Goal: Task Accomplishment & Management: Use online tool/utility

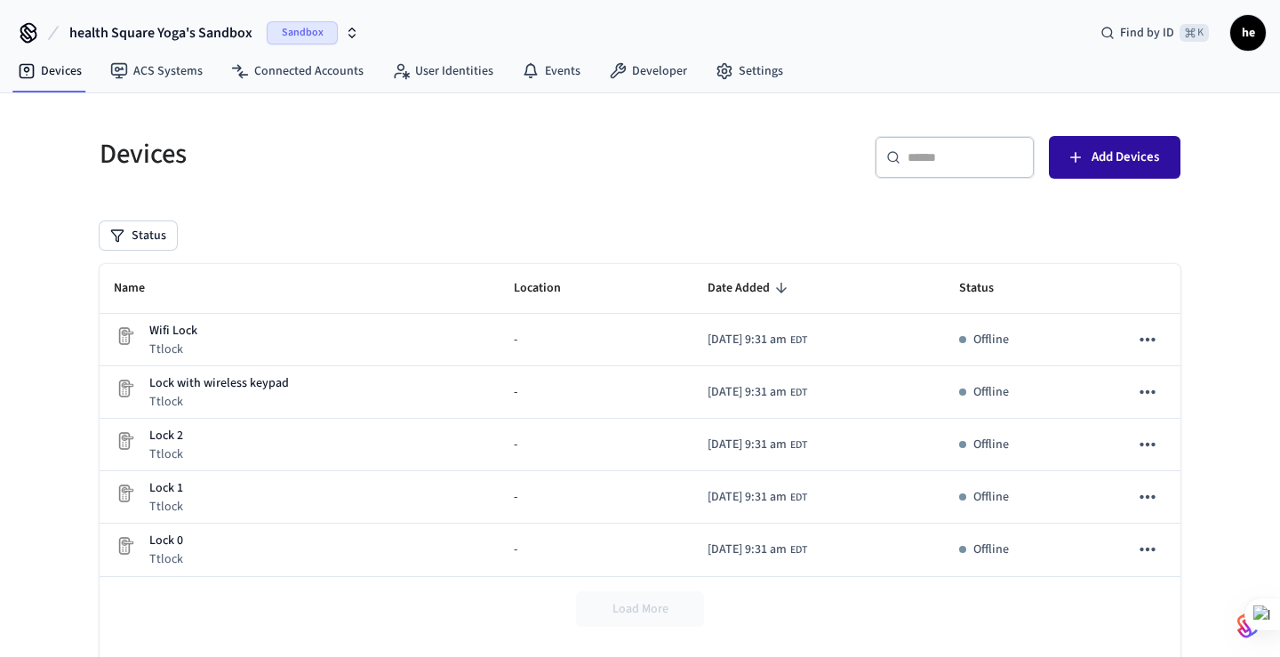
click at [1118, 163] on span "Add Devices" at bounding box center [1126, 157] width 68 height 23
click at [647, 68] on link "Developer" at bounding box center [648, 71] width 107 height 32
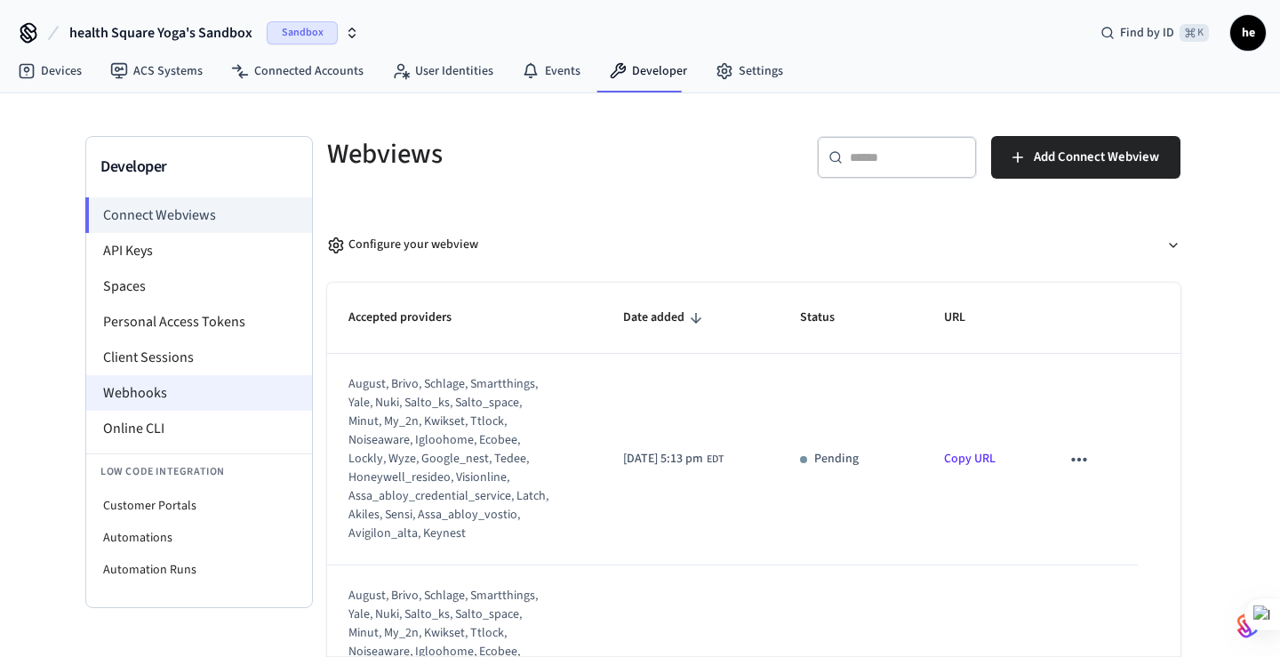
click at [210, 407] on li "Webhooks" at bounding box center [199, 393] width 226 height 36
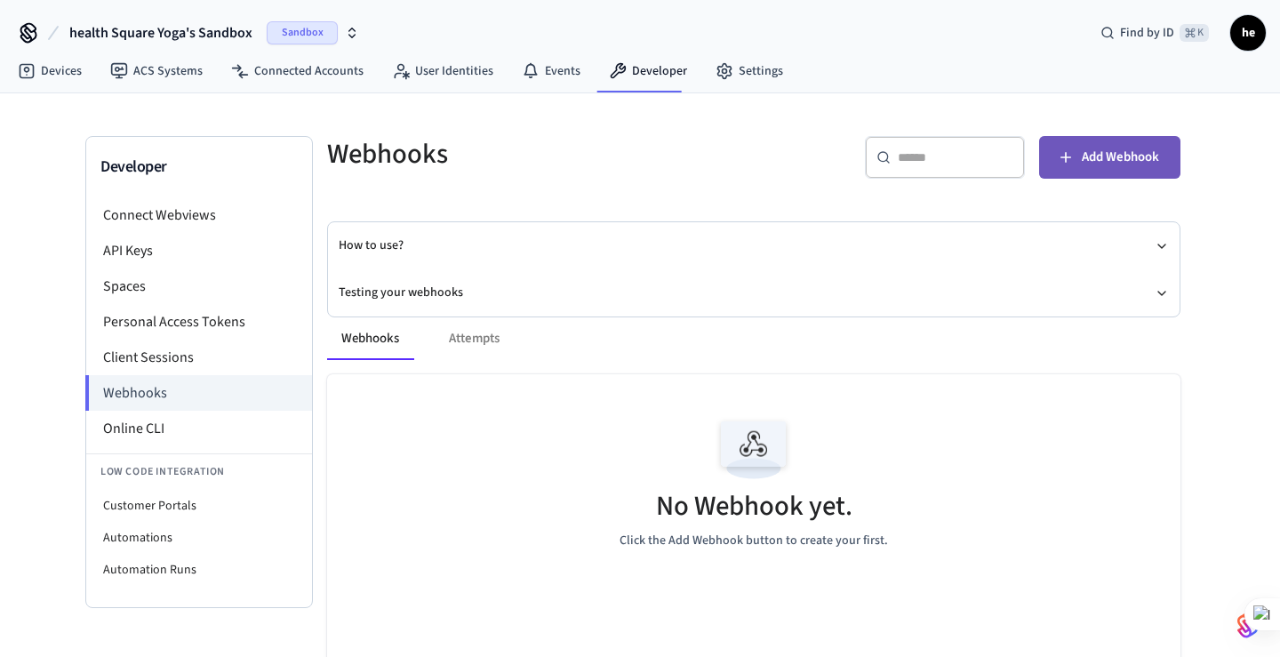
click at [1133, 149] on span "Add Webhook" at bounding box center [1120, 157] width 77 height 23
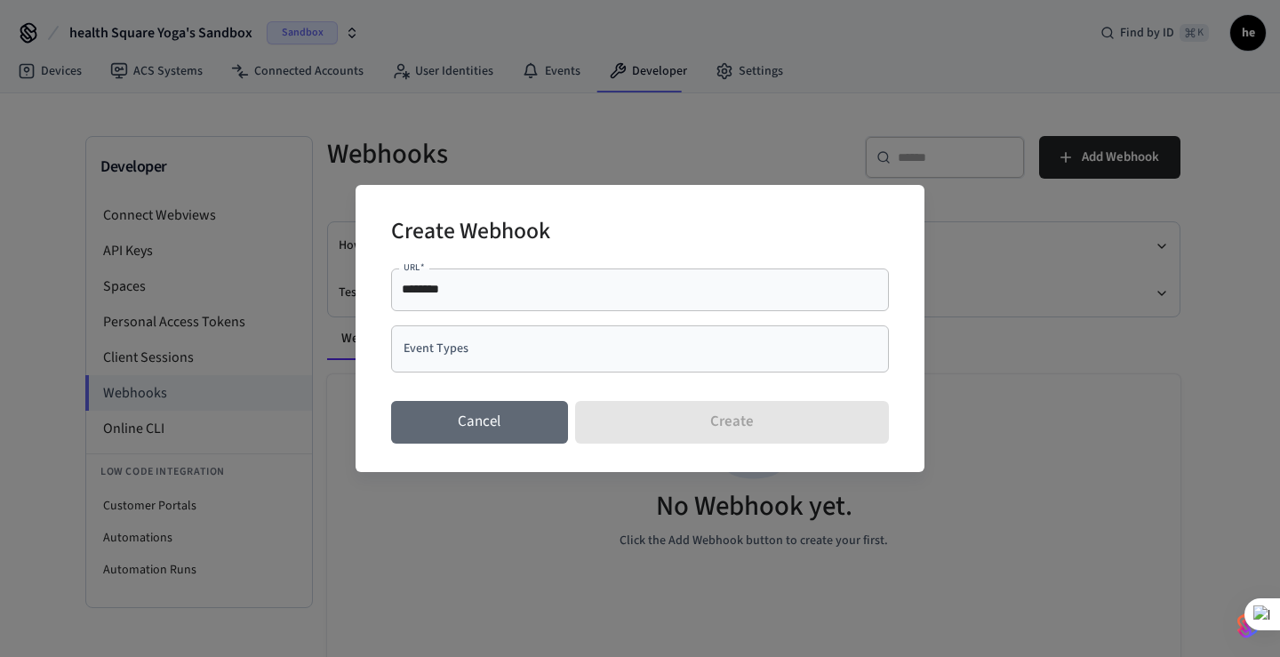
click at [487, 417] on button "Cancel" at bounding box center [479, 422] width 177 height 43
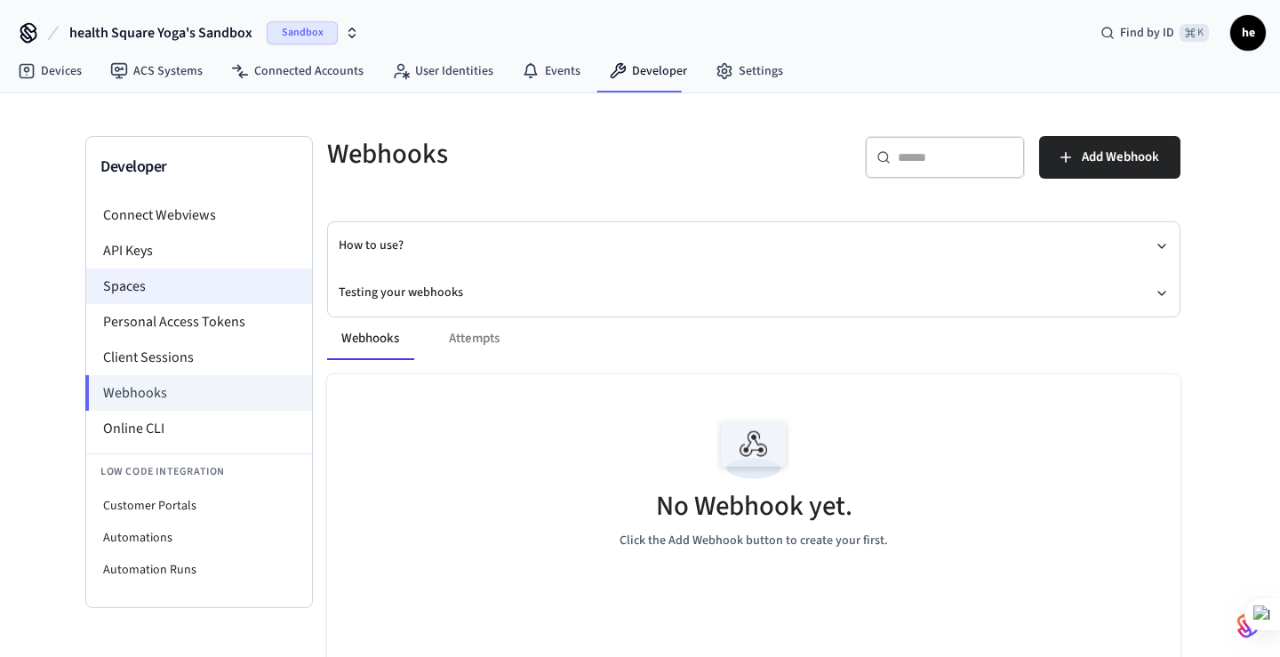
click at [194, 277] on li "Spaces" at bounding box center [199, 287] width 226 height 36
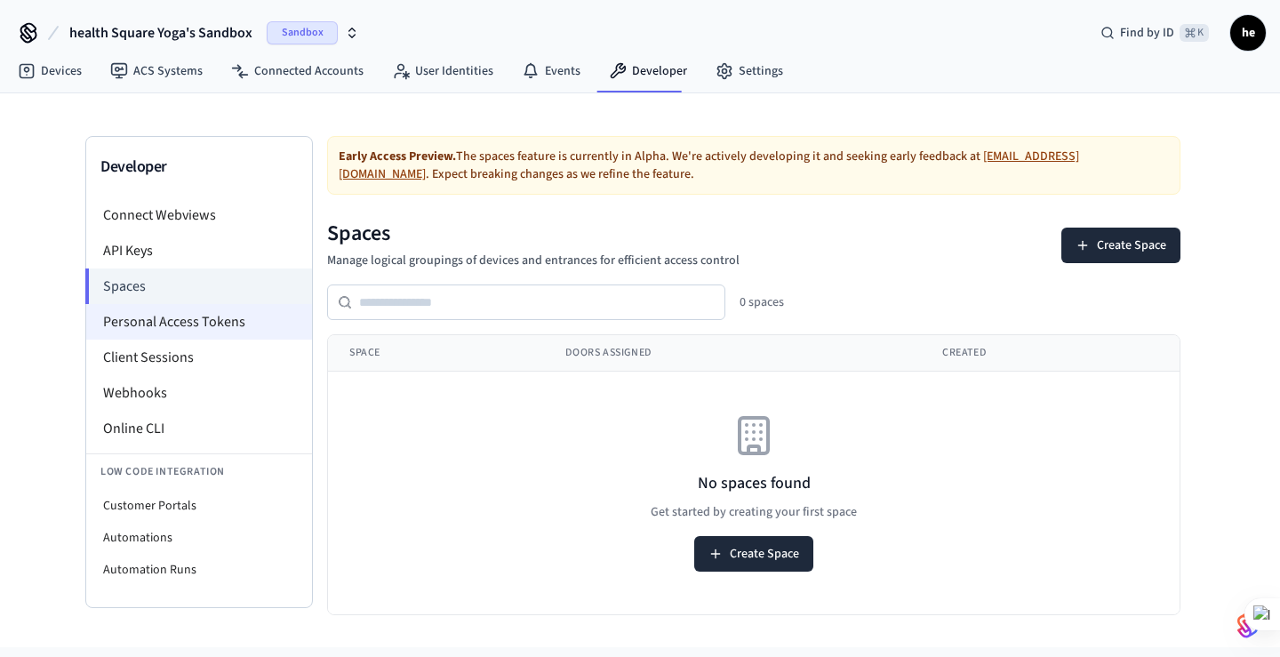
click at [203, 317] on li "Personal Access Tokens" at bounding box center [199, 322] width 226 height 36
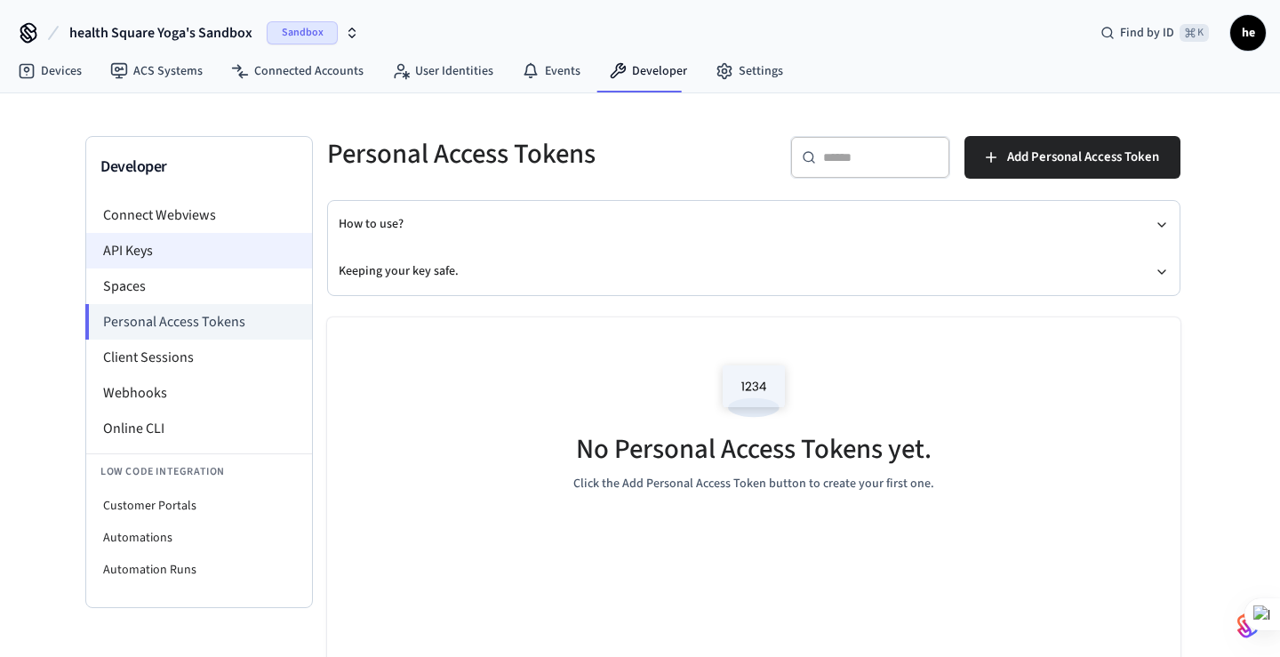
click at [189, 247] on li "API Keys" at bounding box center [199, 251] width 226 height 36
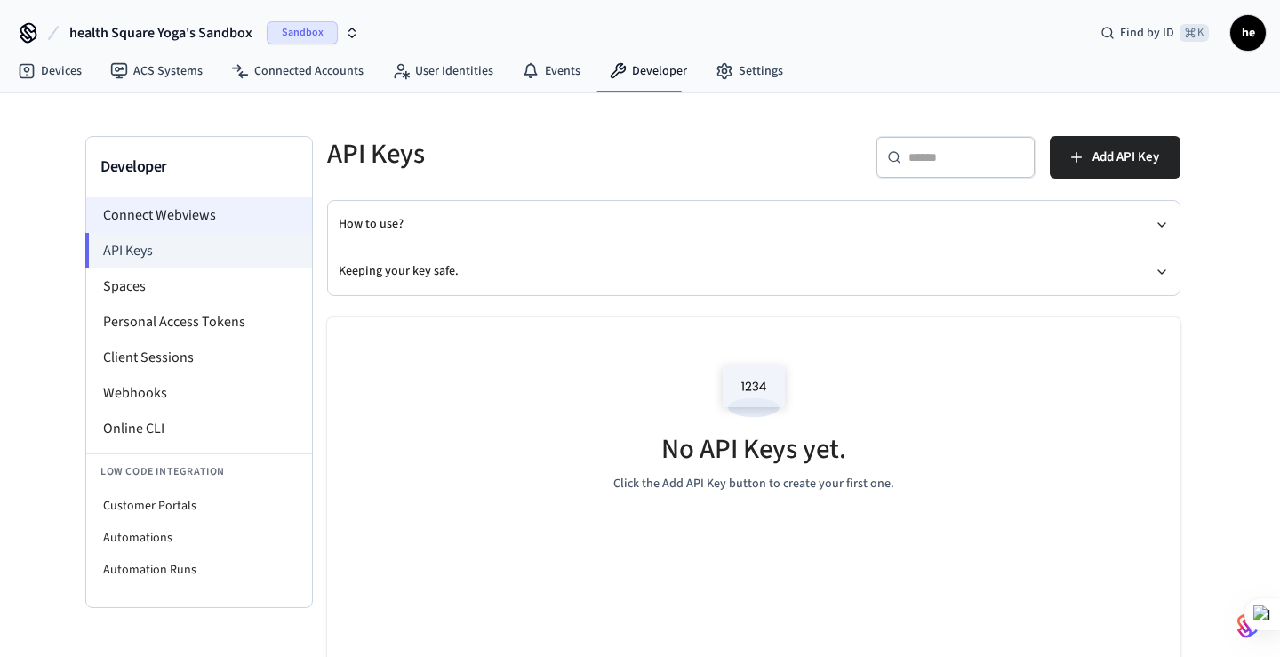
click at [181, 213] on li "Connect Webviews" at bounding box center [199, 215] width 226 height 36
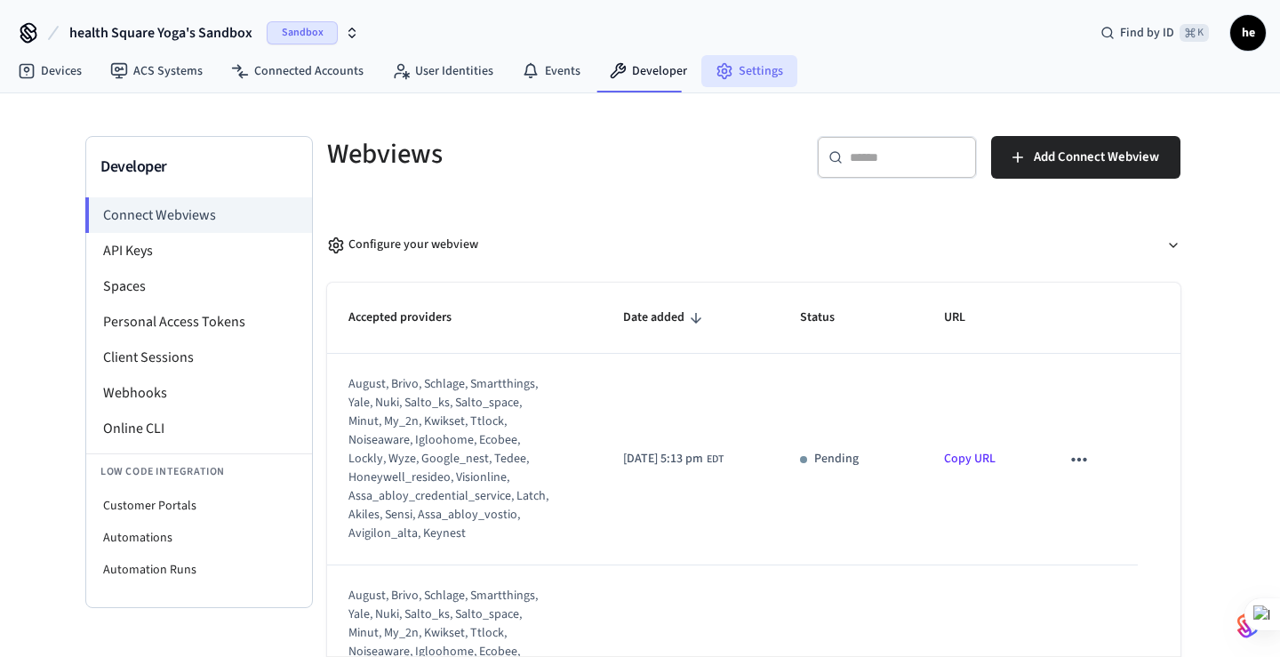
click at [730, 84] on link "Settings" at bounding box center [749, 71] width 96 height 32
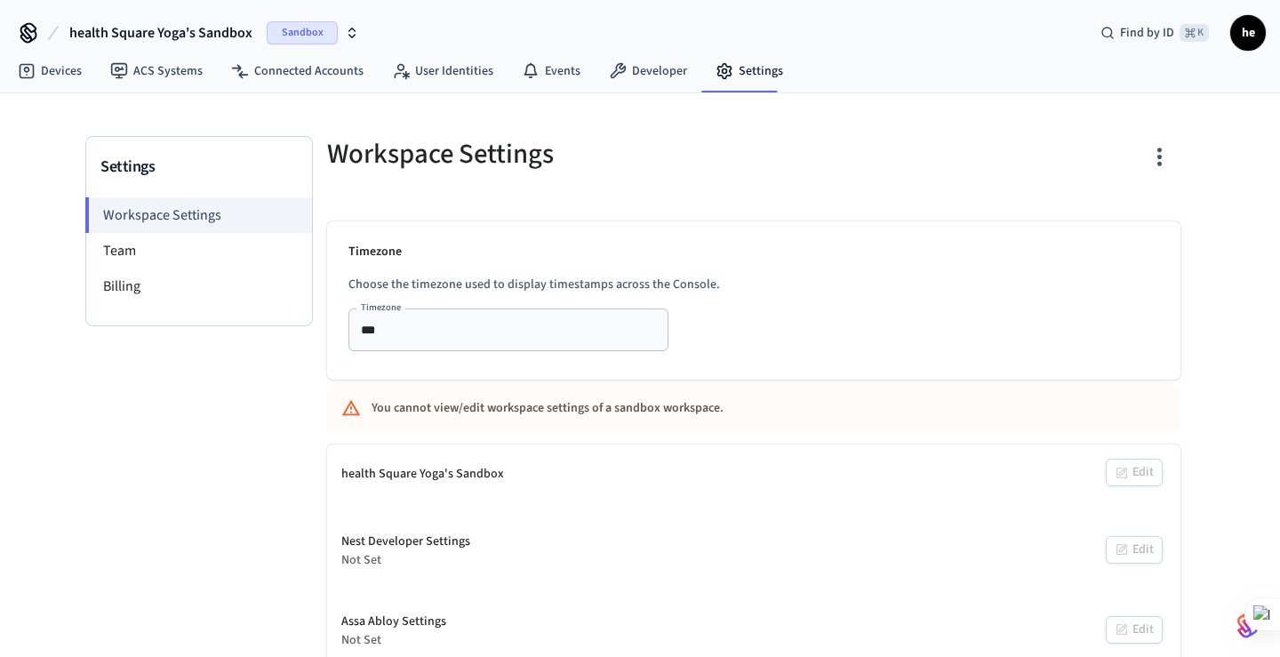
scroll to position [7, 0]
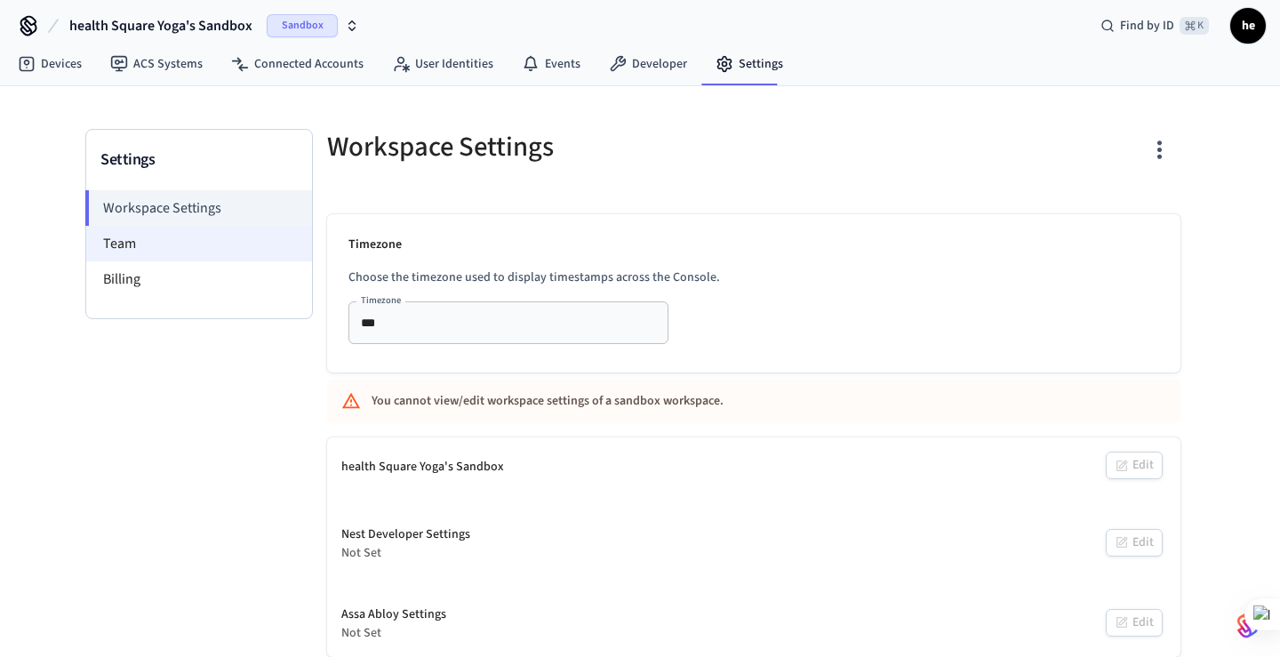
click at [166, 254] on li "Team" at bounding box center [199, 244] width 226 height 36
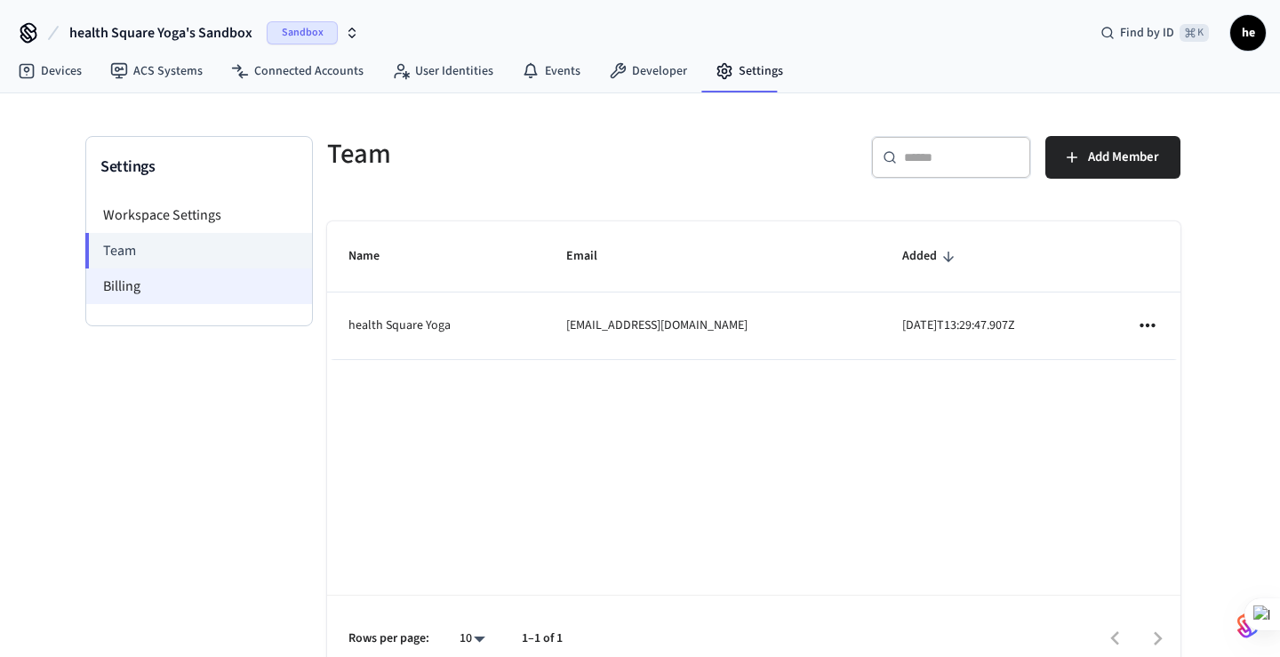
click at [171, 270] on li "Billing" at bounding box center [199, 287] width 226 height 36
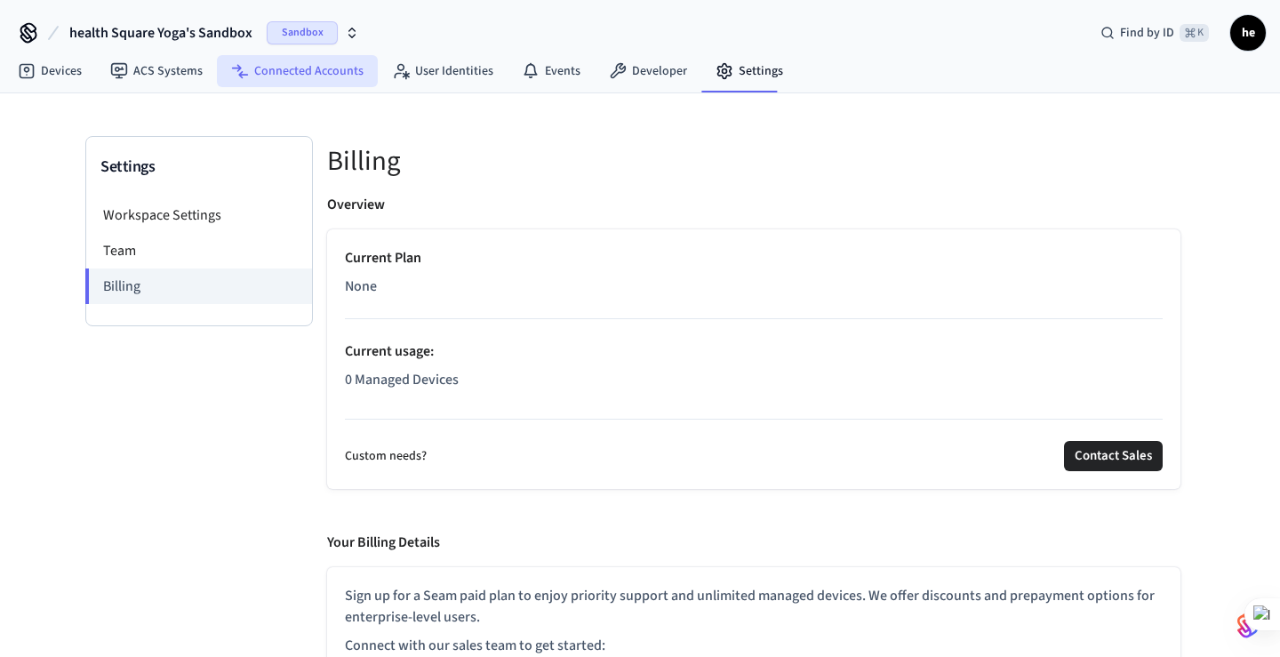
click at [308, 76] on link "Connected Accounts" at bounding box center [297, 71] width 161 height 32
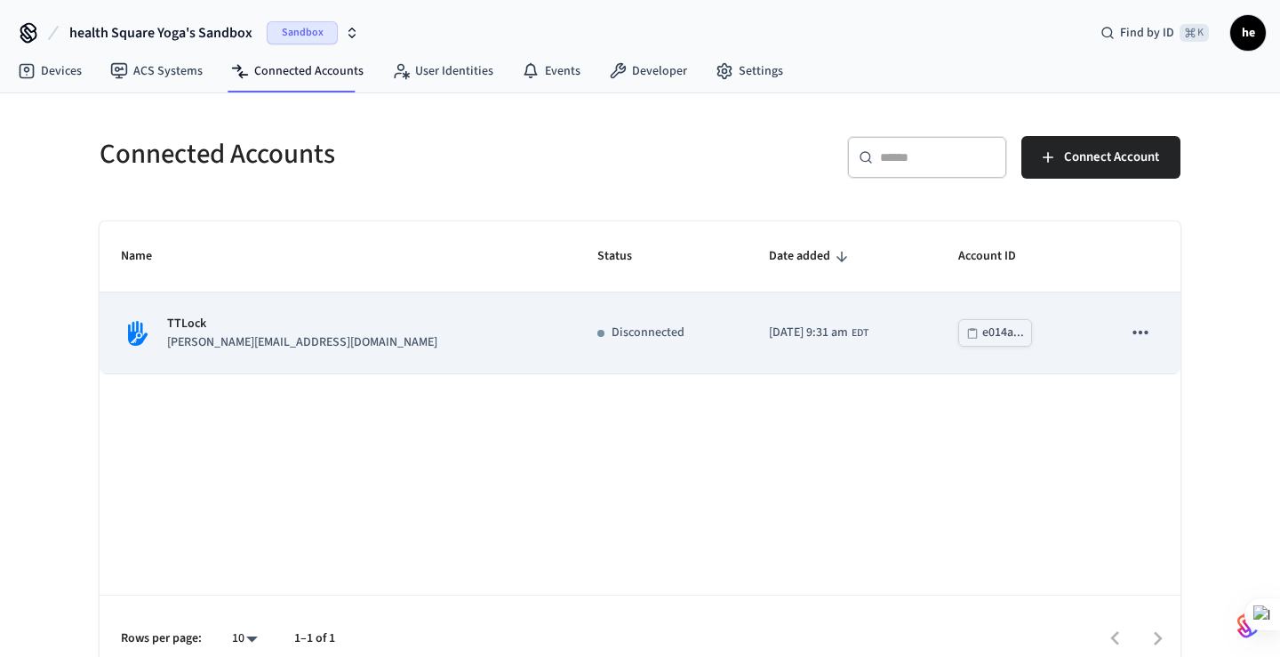
click at [326, 348] on div "TTLock [PERSON_NAME][EMAIL_ADDRESS][DOMAIN_NAME]" at bounding box center [338, 333] width 434 height 37
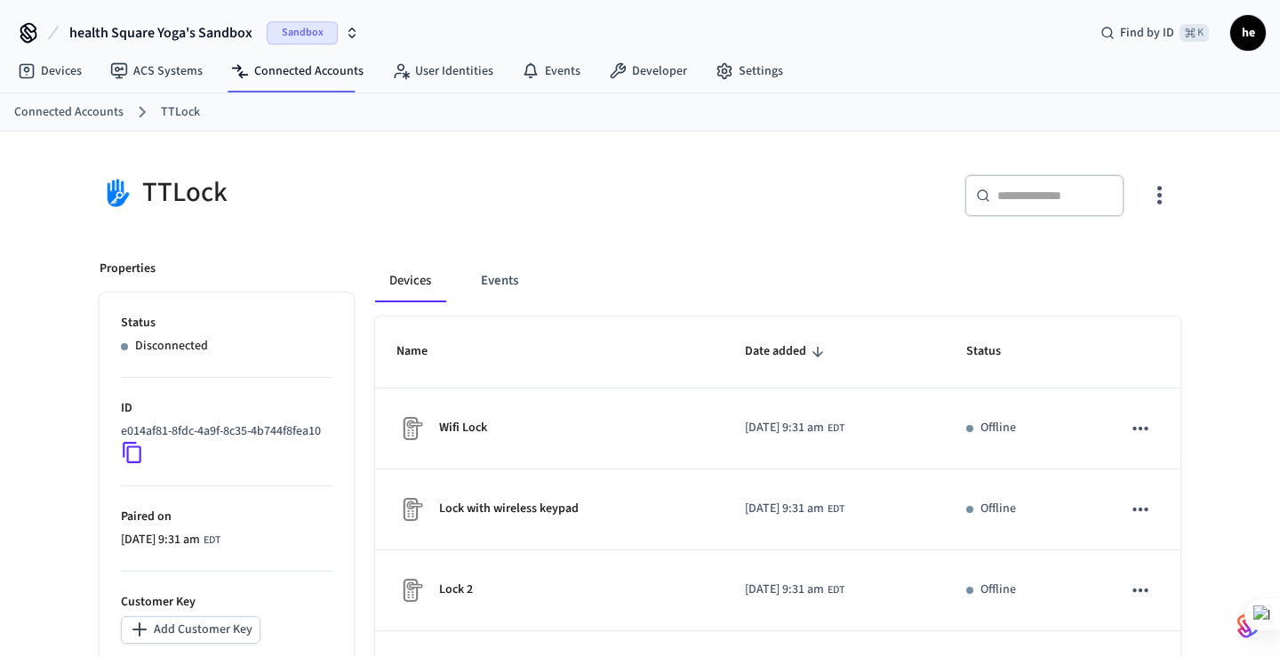
click at [97, 110] on link "Connected Accounts" at bounding box center [68, 112] width 109 height 19
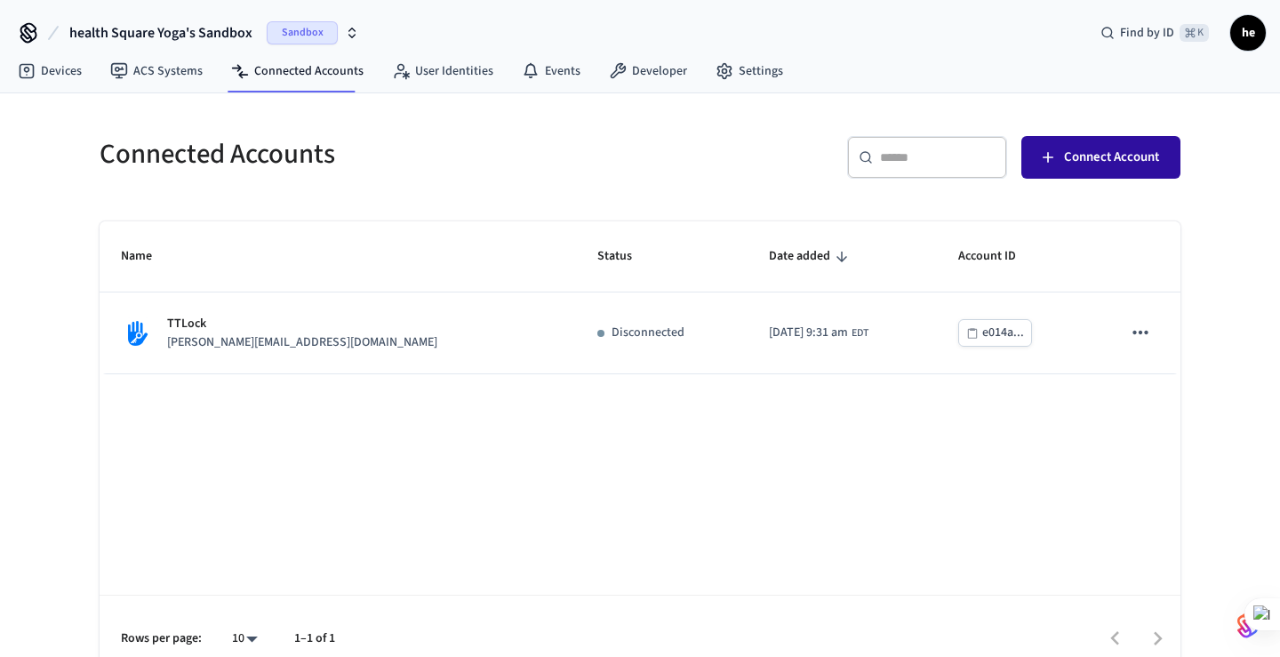
click at [1134, 168] on span "Connect Account" at bounding box center [1111, 157] width 95 height 23
click at [27, 27] on icon at bounding box center [28, 31] width 14 height 14
click at [28, 32] on icon at bounding box center [28, 31] width 14 height 14
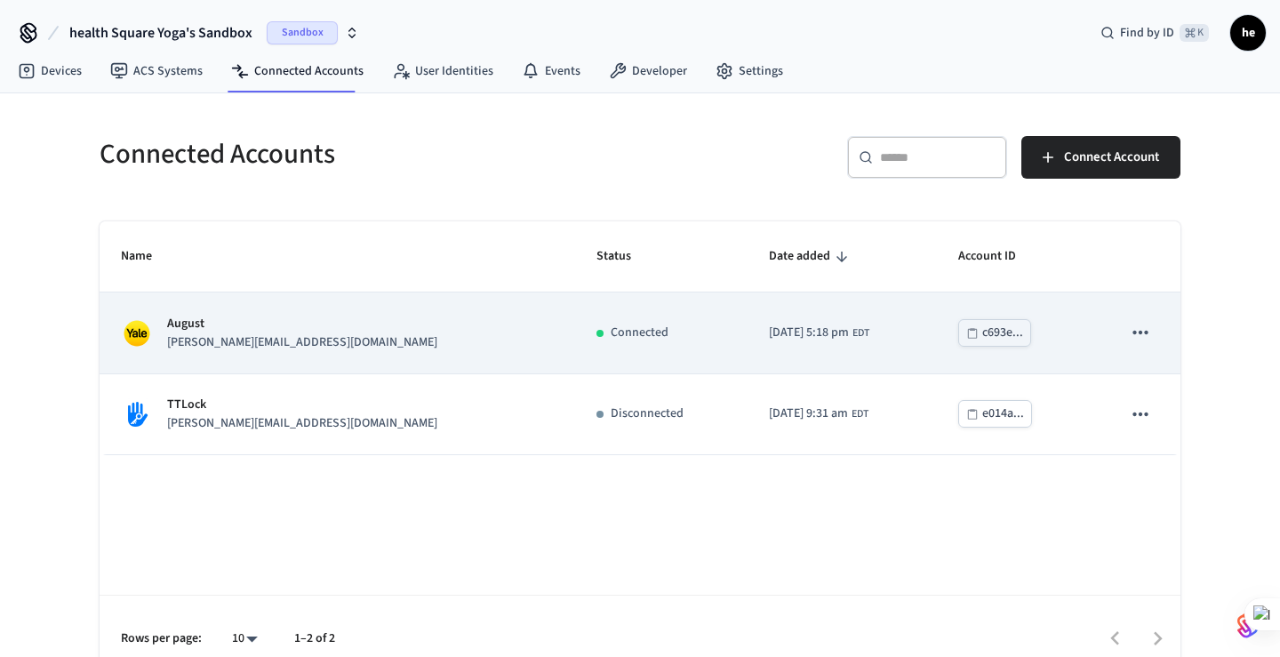
click at [1141, 325] on icon "sticky table" at bounding box center [1140, 332] width 23 height 23
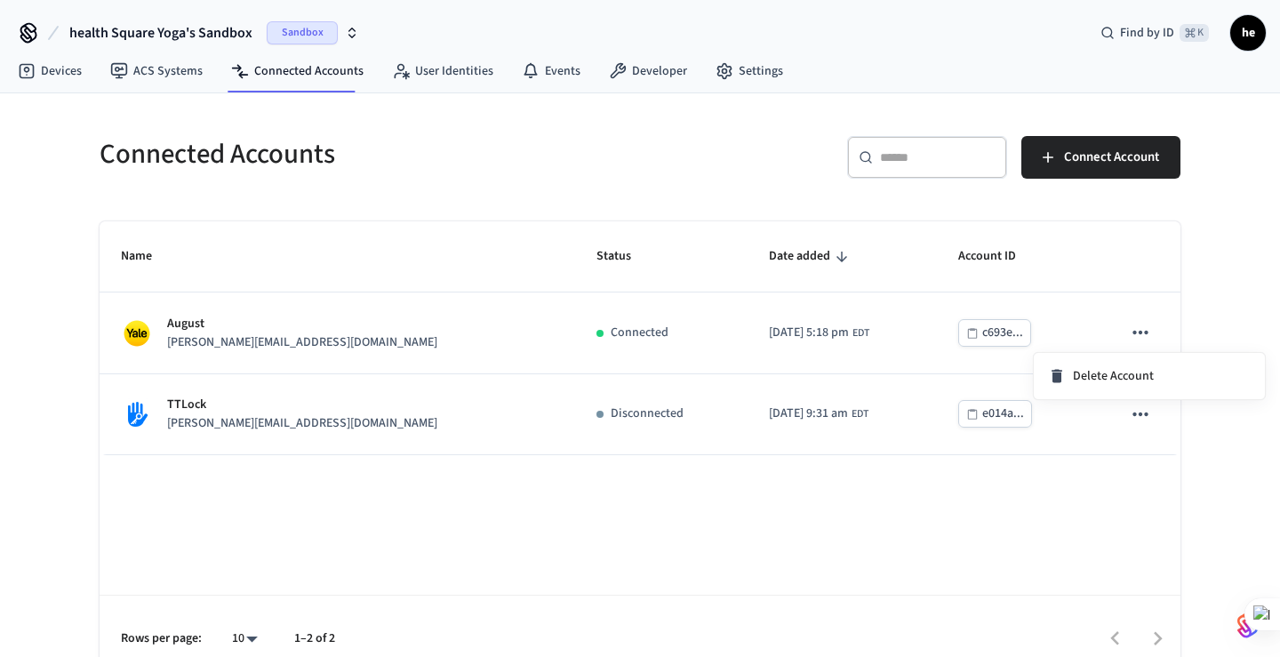
click at [277, 338] on div at bounding box center [640, 328] width 1280 height 657
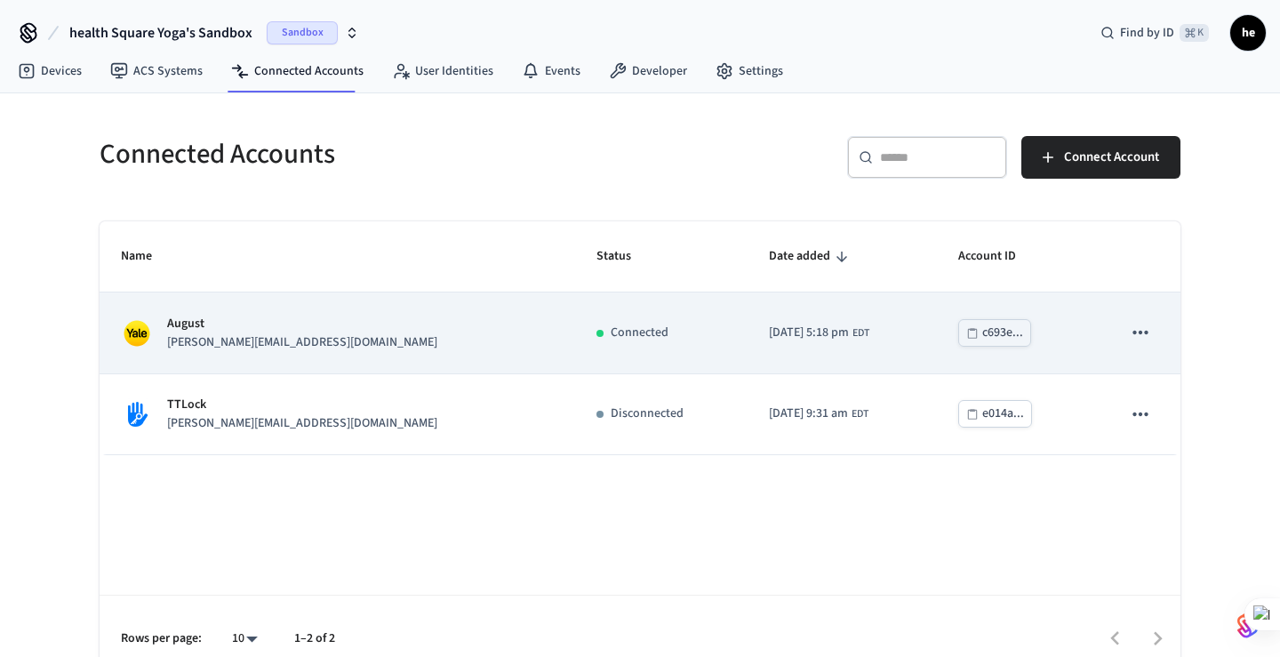
click at [207, 332] on p "August" at bounding box center [302, 324] width 270 height 19
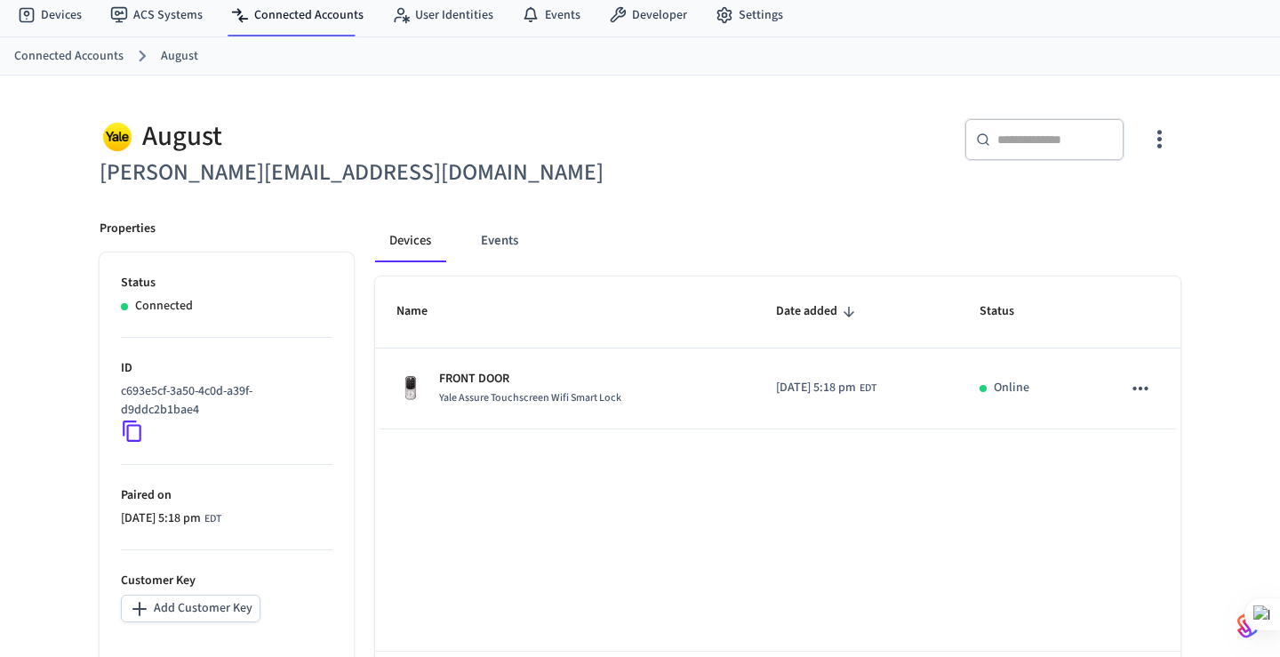
scroll to position [58, 0]
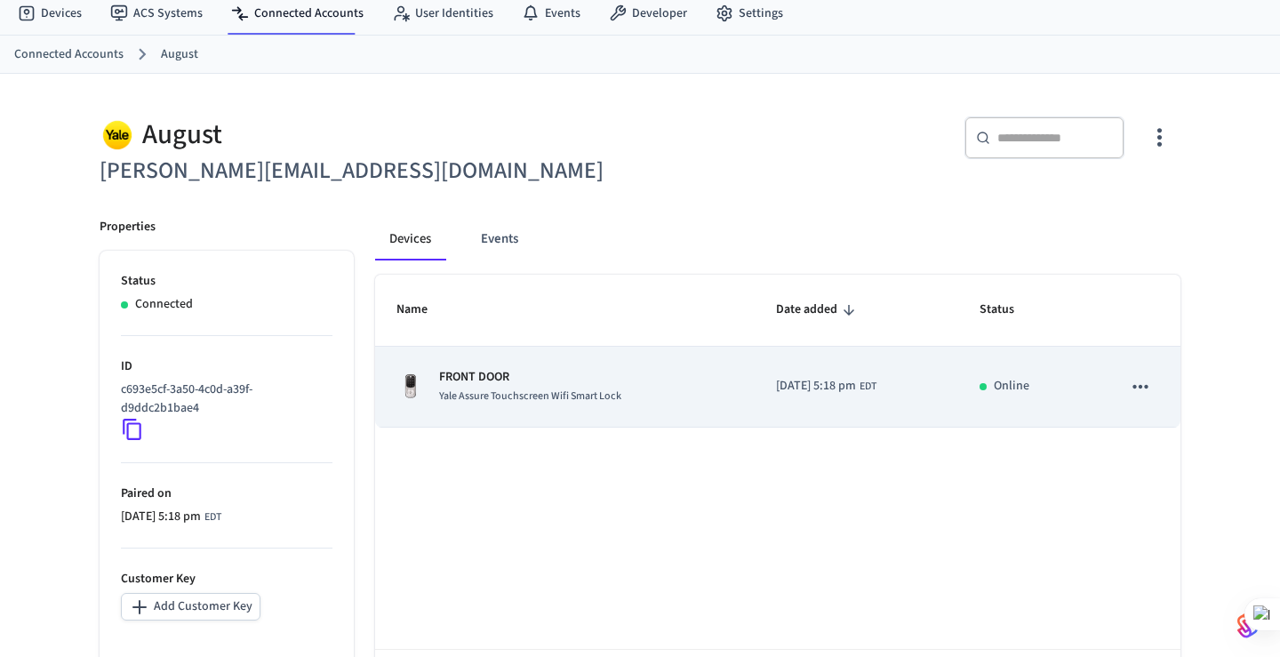
click at [559, 390] on span "Yale Assure Touchscreen Wifi Smart Lock" at bounding box center [530, 396] width 182 height 15
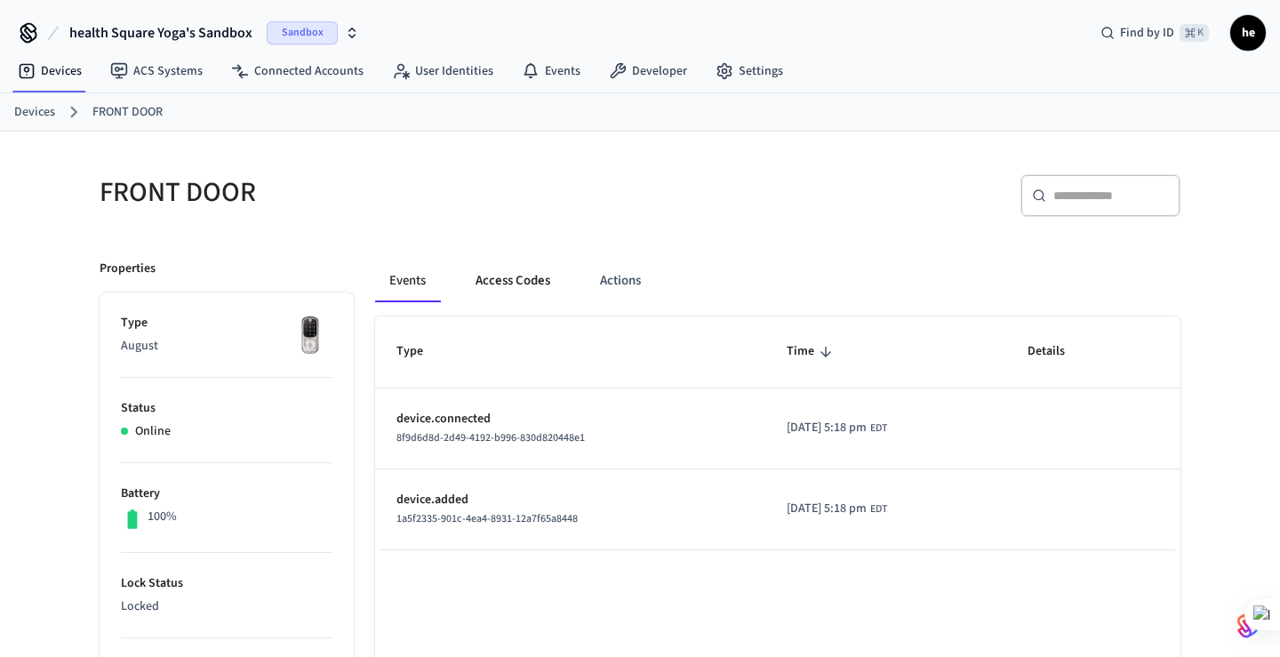
click at [517, 292] on button "Access Codes" at bounding box center [512, 281] width 103 height 43
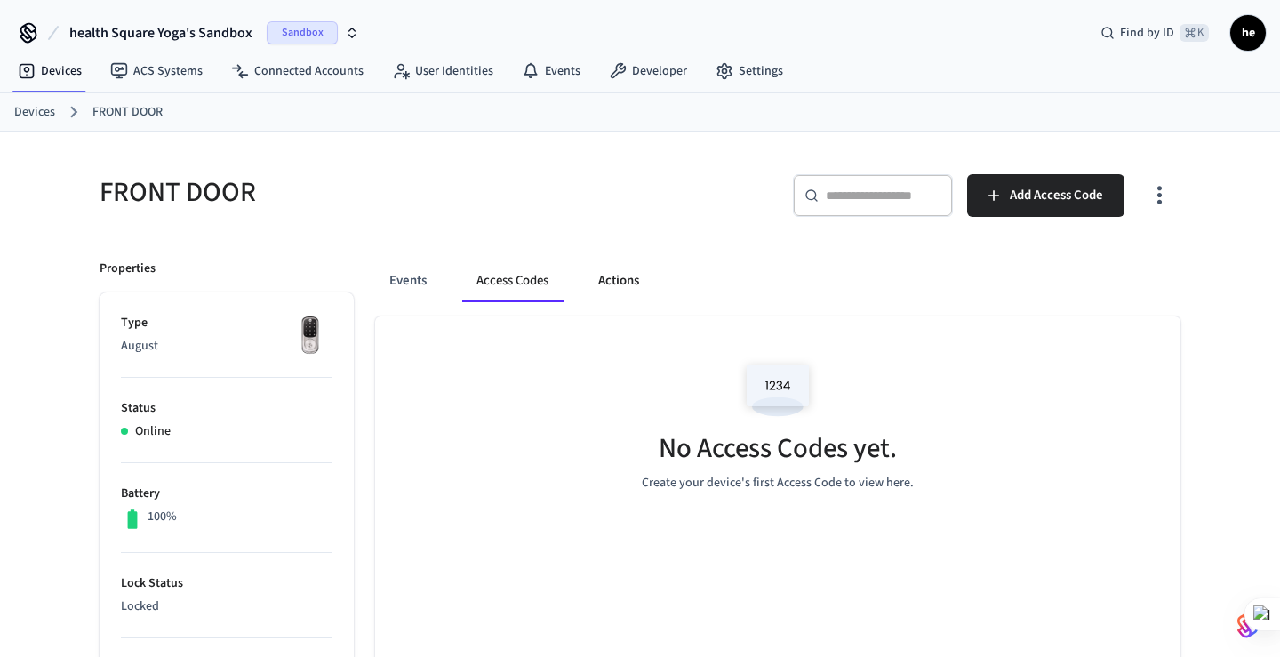
click at [616, 291] on button "Actions" at bounding box center [618, 281] width 69 height 43
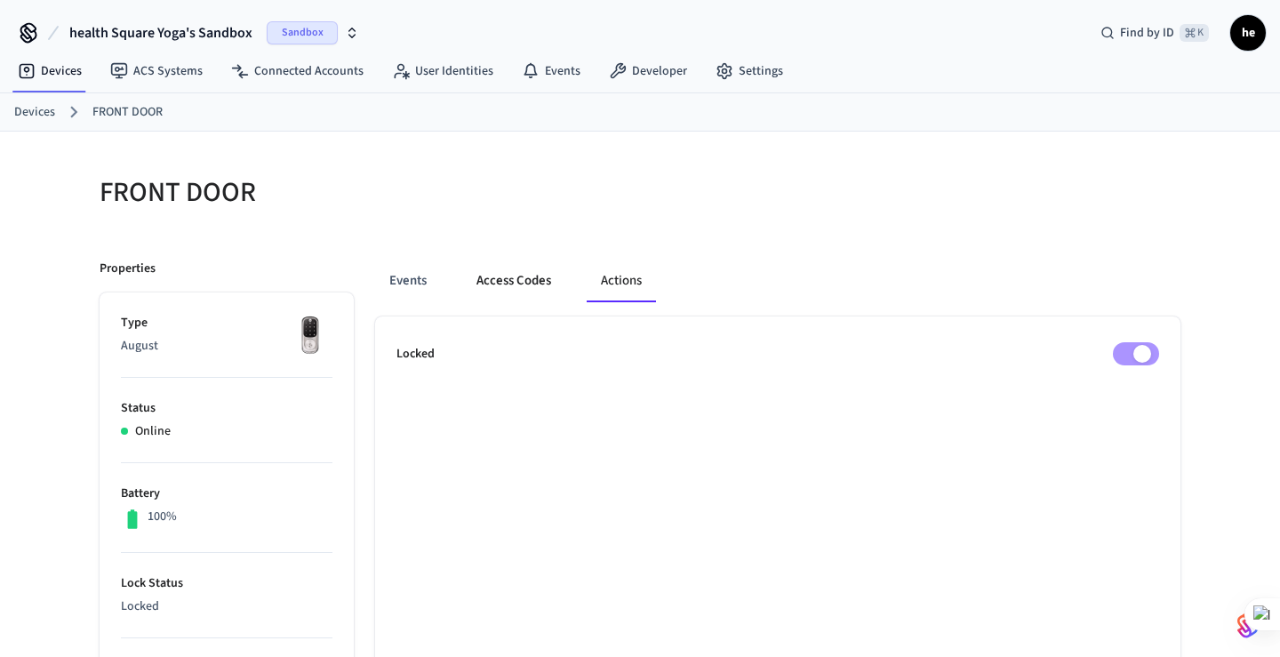
click at [499, 293] on button "Access Codes" at bounding box center [513, 281] width 103 height 43
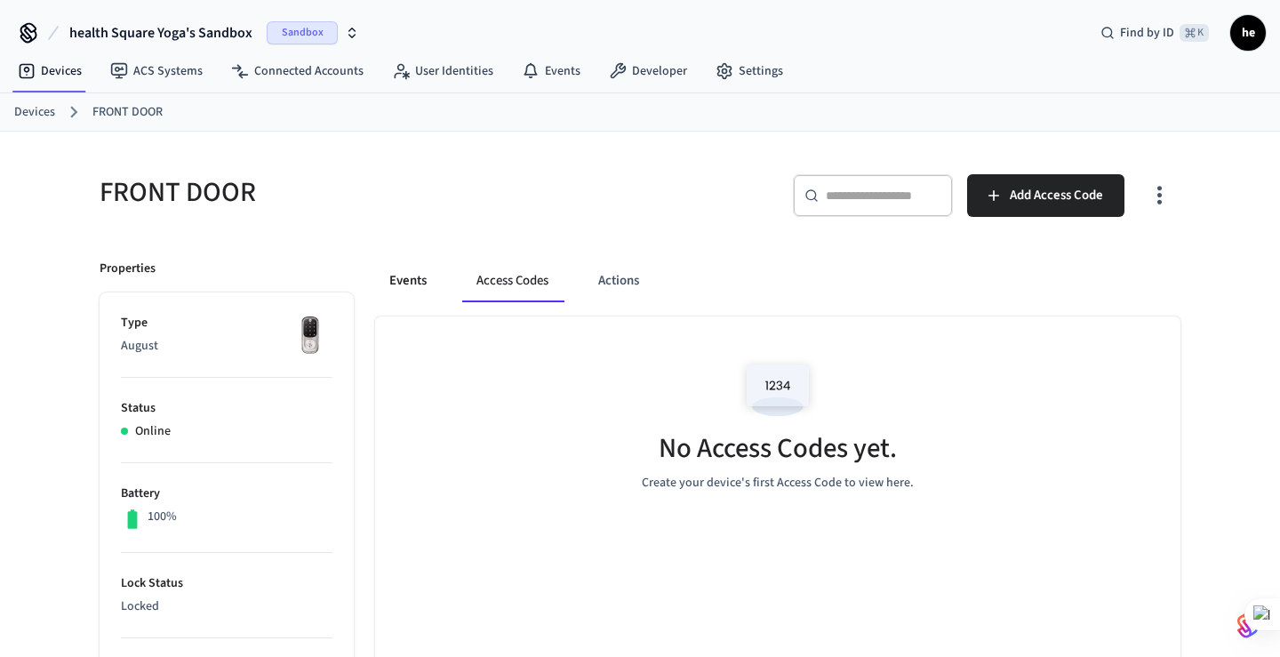
click at [383, 292] on button "Events" at bounding box center [408, 281] width 66 height 43
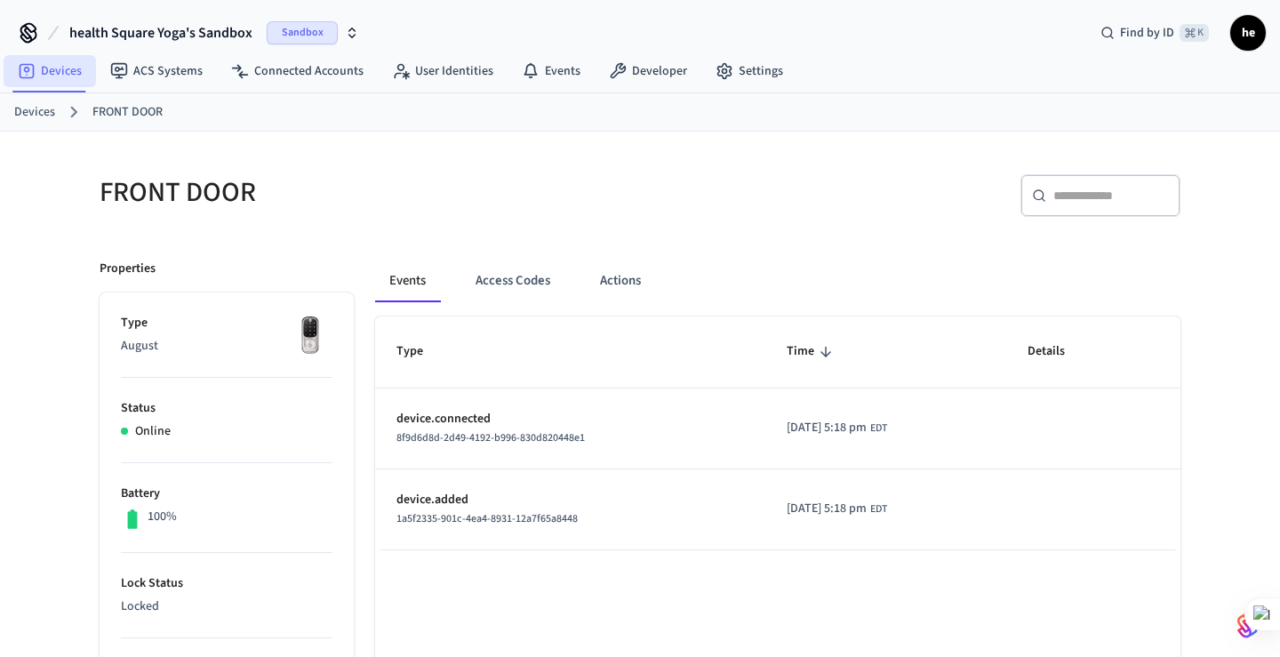
click at [64, 70] on link "Devices" at bounding box center [50, 71] width 92 height 32
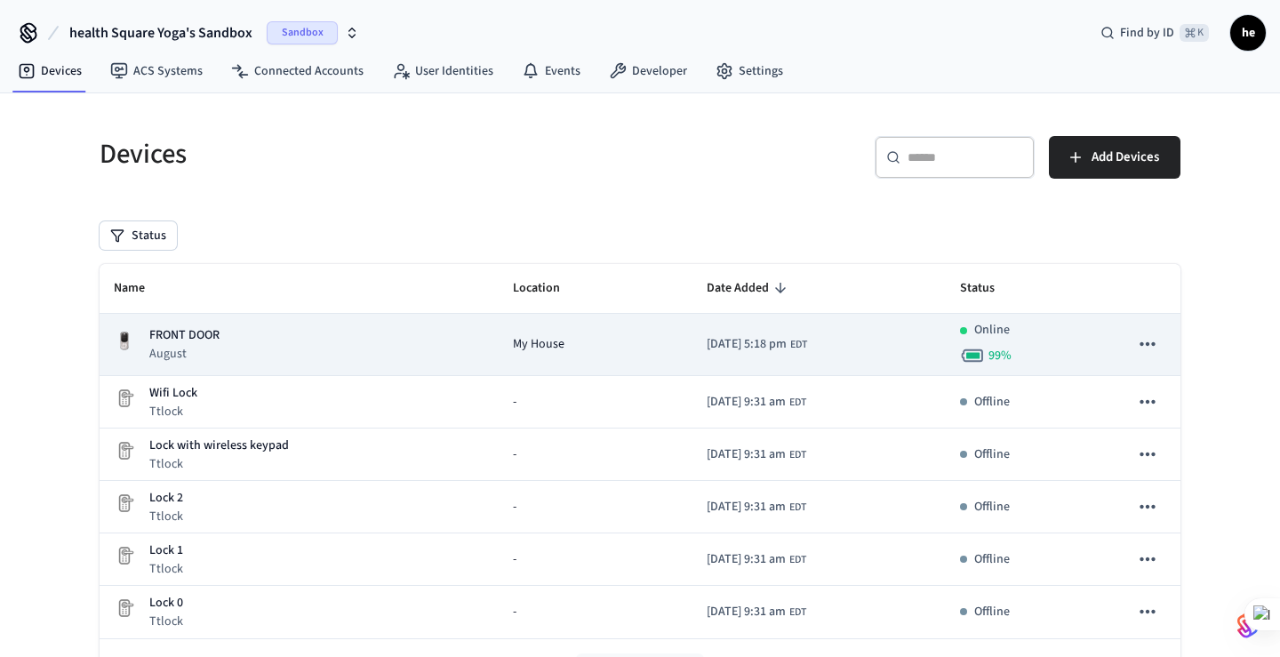
click at [285, 334] on div "FRONT DOOR August" at bounding box center [299, 344] width 371 height 36
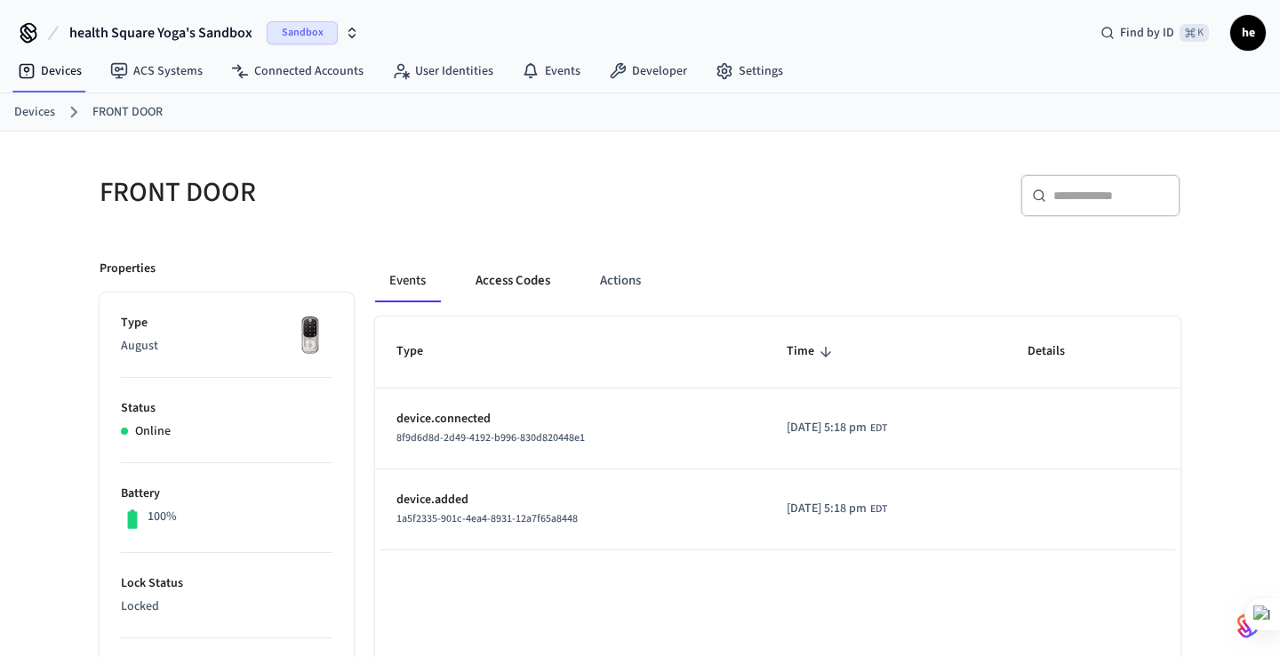
click at [492, 281] on button "Access Codes" at bounding box center [512, 281] width 103 height 43
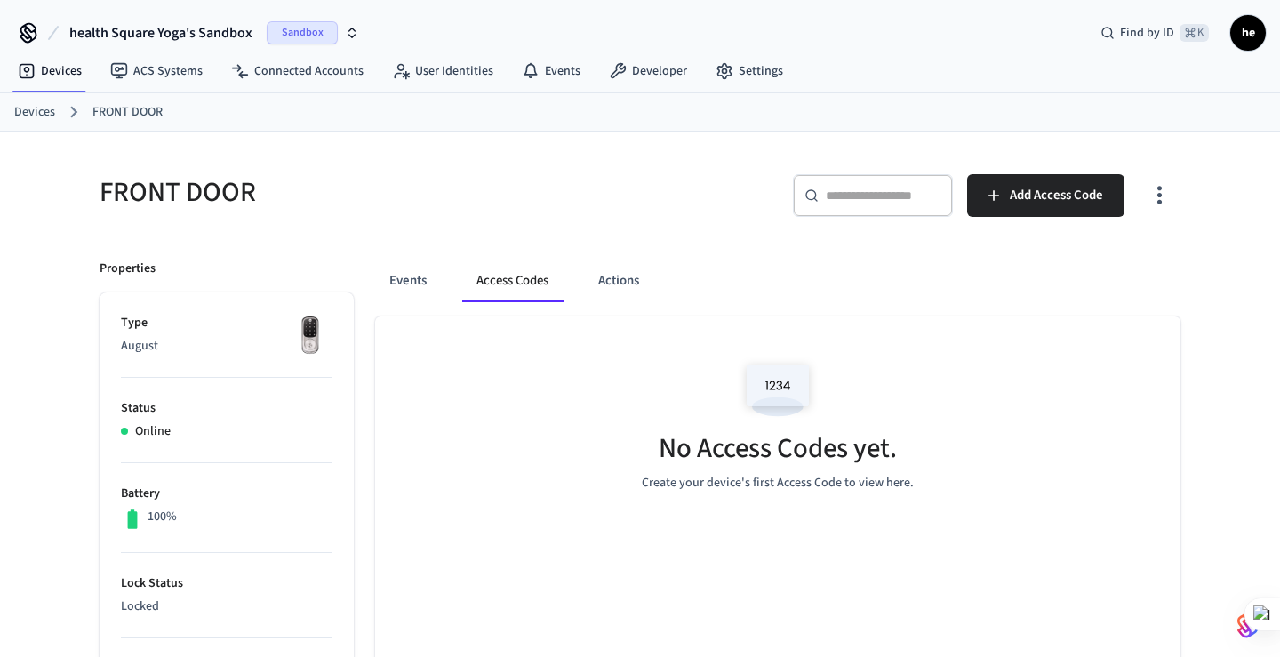
click at [765, 386] on img at bounding box center [778, 390] width 80 height 76
click at [1017, 205] on span "Add Access Code" at bounding box center [1056, 195] width 93 height 23
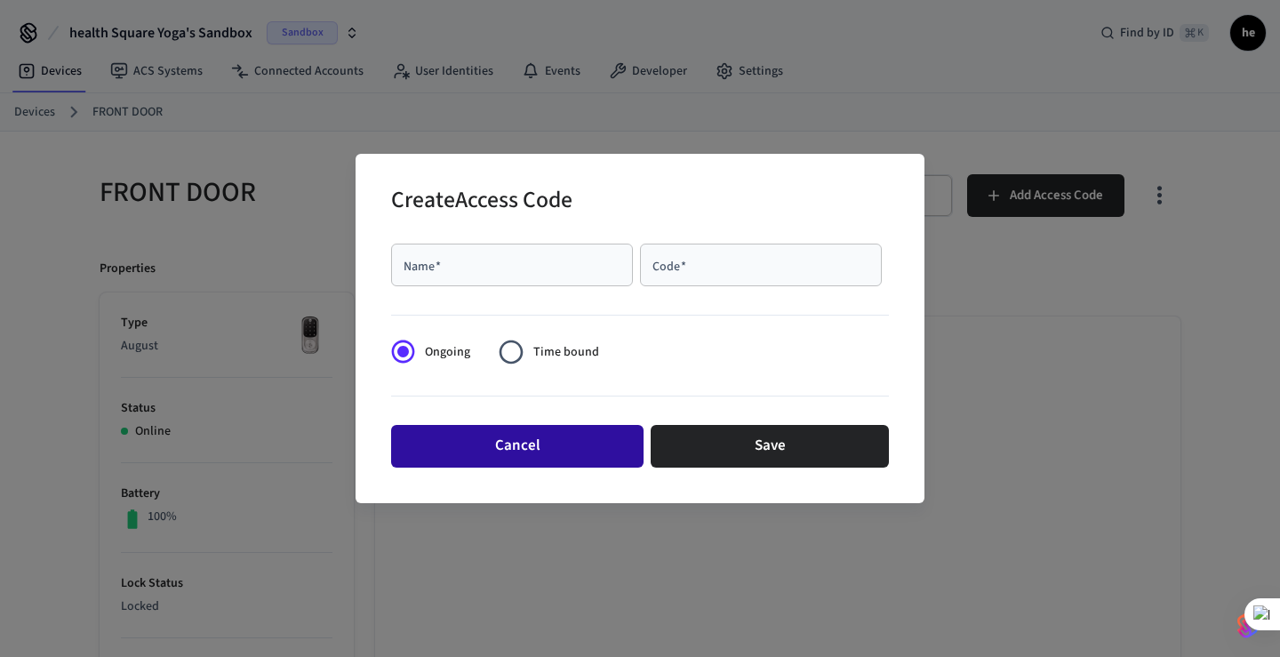
click at [573, 441] on button "Cancel" at bounding box center [517, 446] width 253 height 43
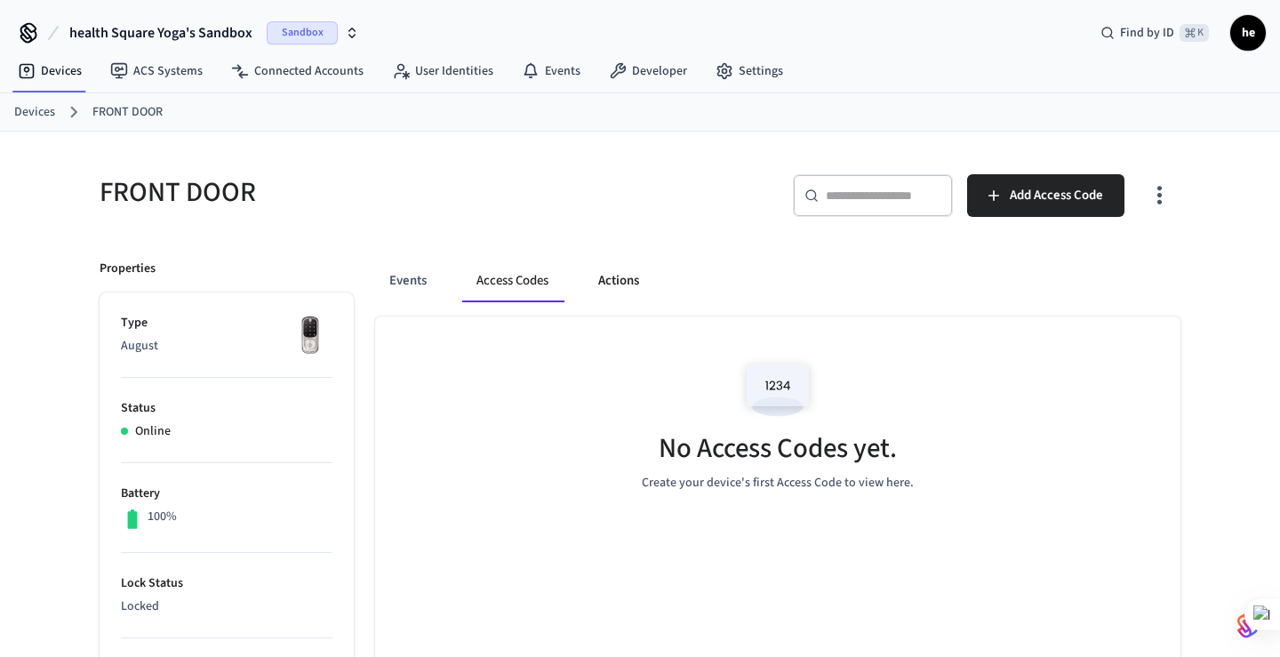
click at [606, 267] on button "Actions" at bounding box center [618, 281] width 69 height 43
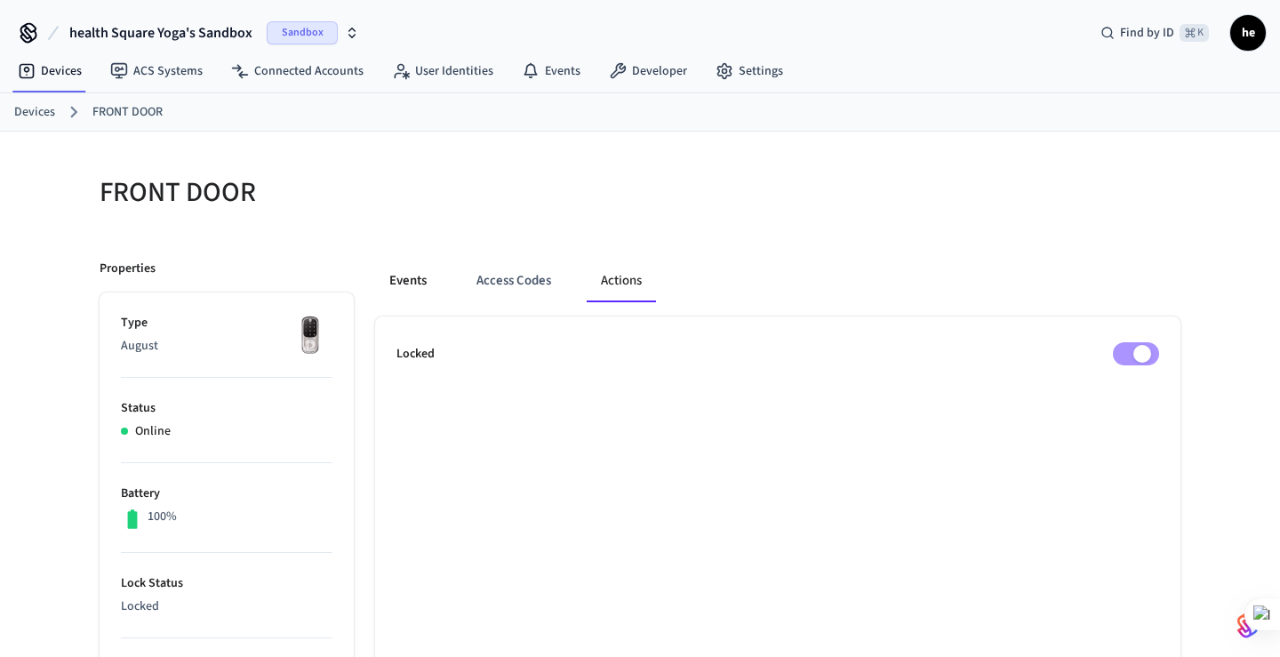
click at [427, 287] on button "Events" at bounding box center [408, 281] width 66 height 43
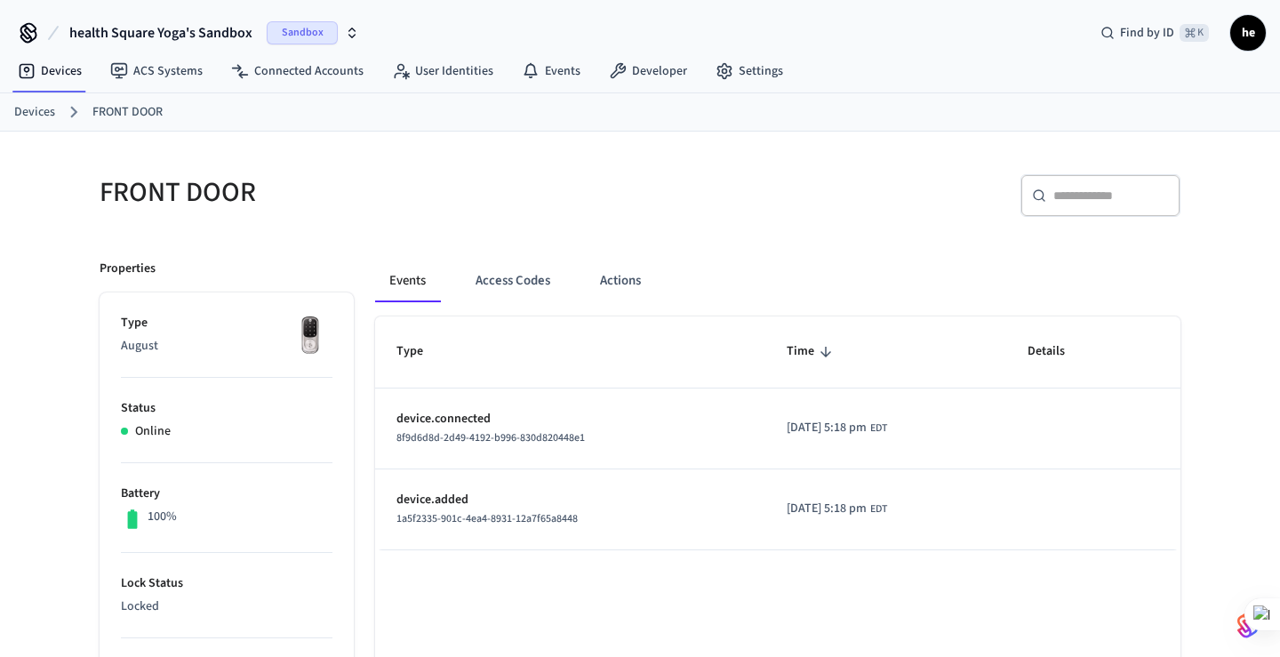
click at [31, 114] on link "Devices" at bounding box center [34, 112] width 41 height 19
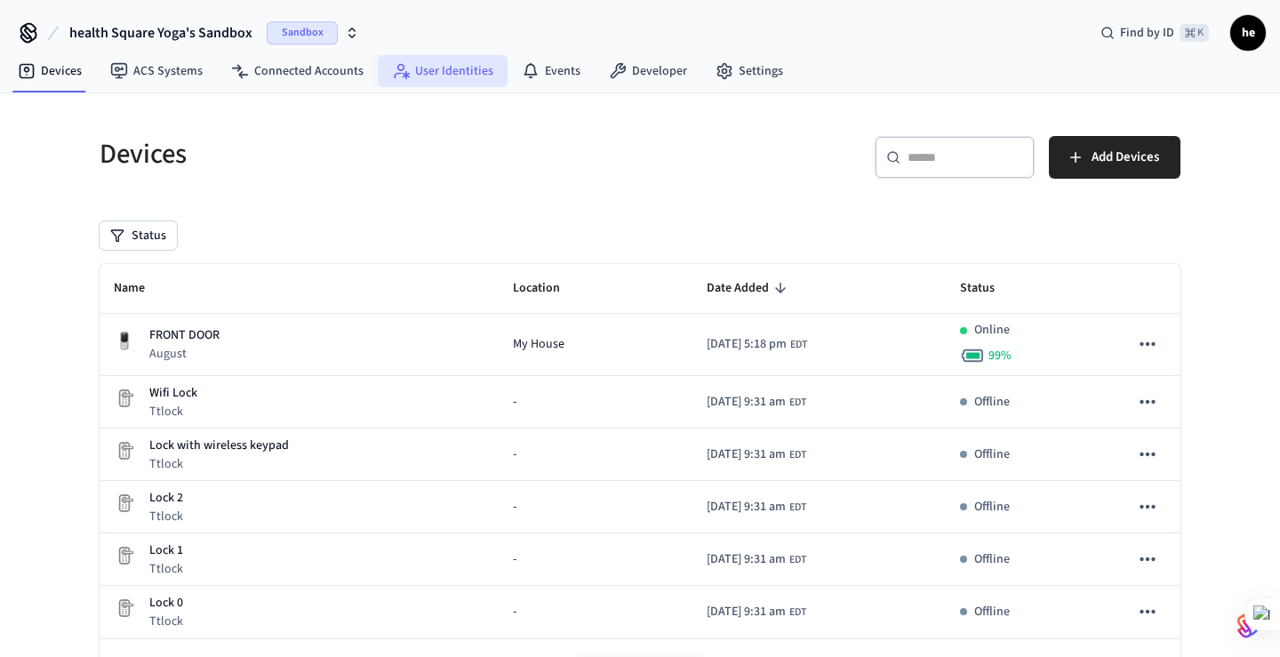
click at [449, 78] on link "User Identities" at bounding box center [443, 71] width 130 height 32
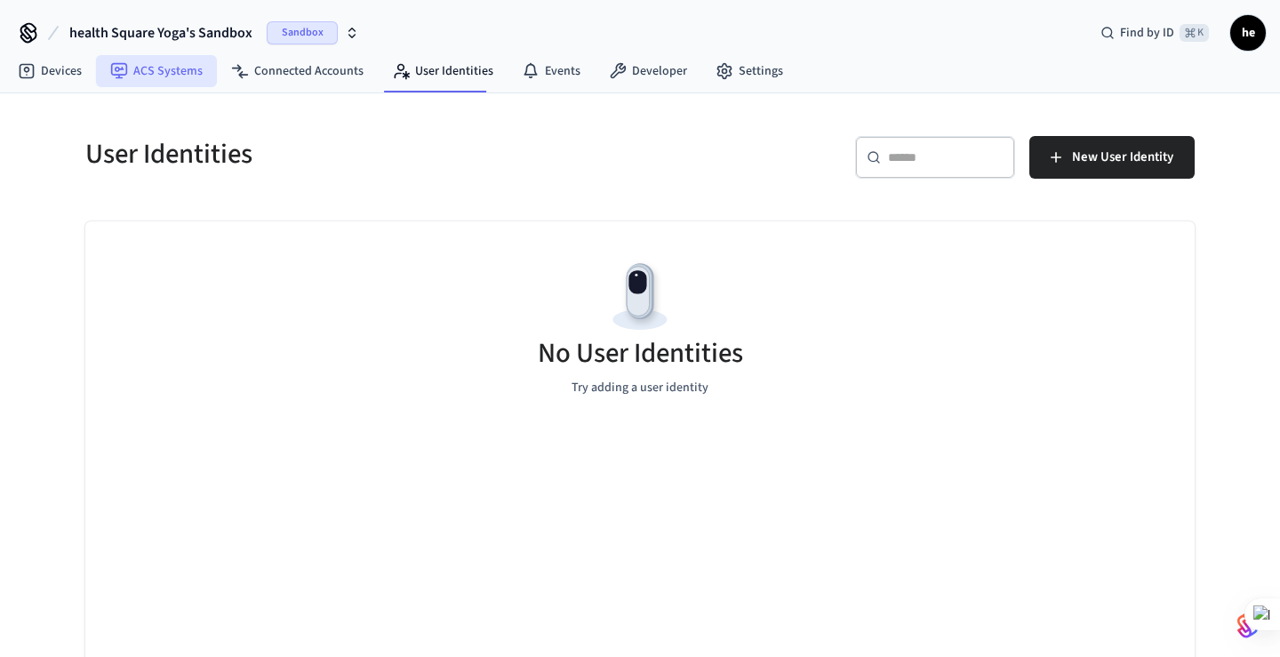
click at [164, 77] on link "ACS Systems" at bounding box center [156, 71] width 121 height 32
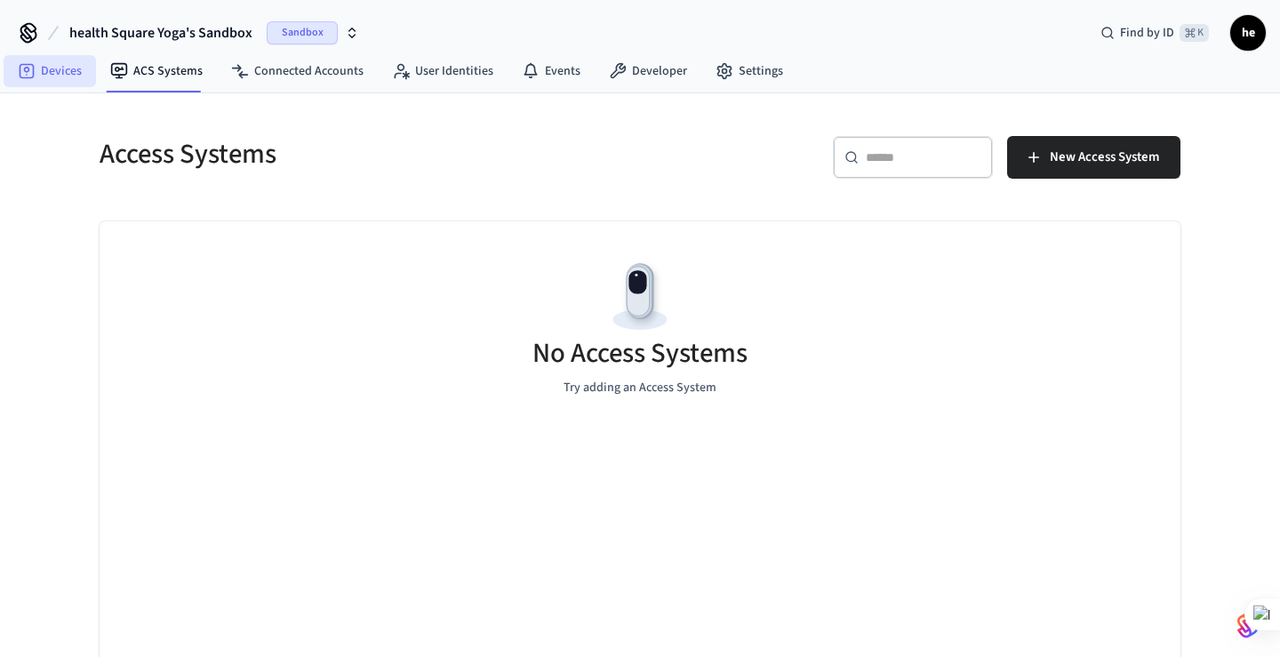
click at [52, 76] on link "Devices" at bounding box center [50, 71] width 92 height 32
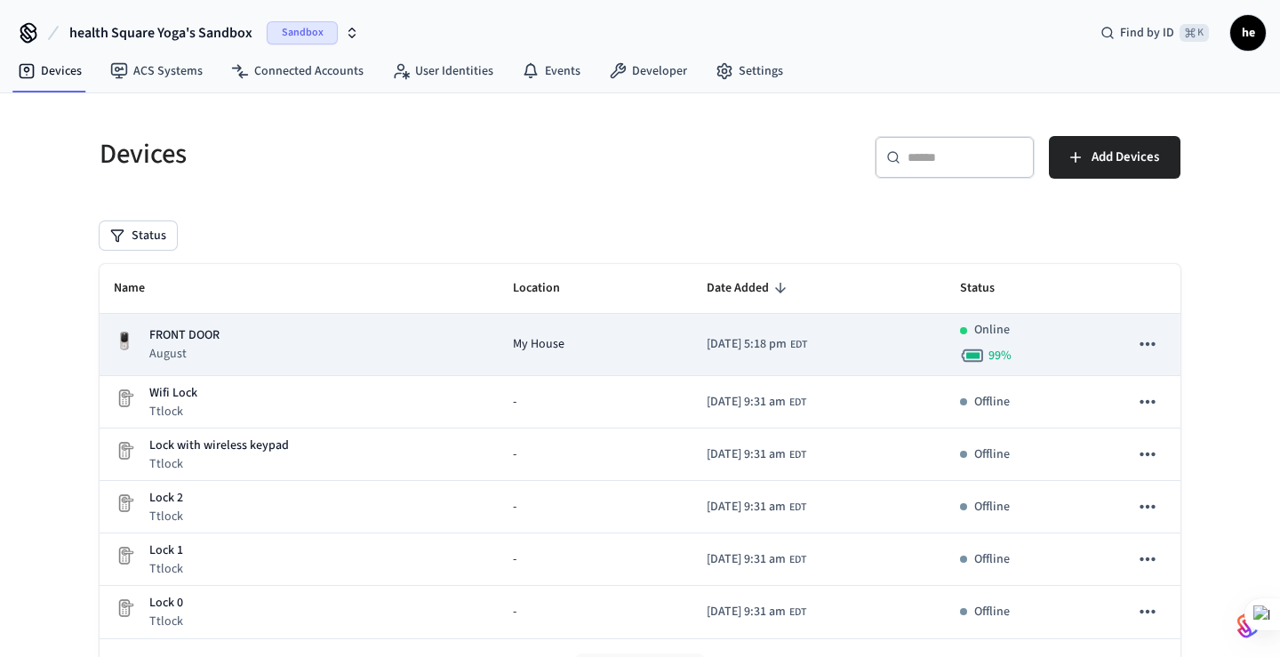
click at [304, 336] on div "FRONT DOOR August" at bounding box center [299, 344] width 371 height 36
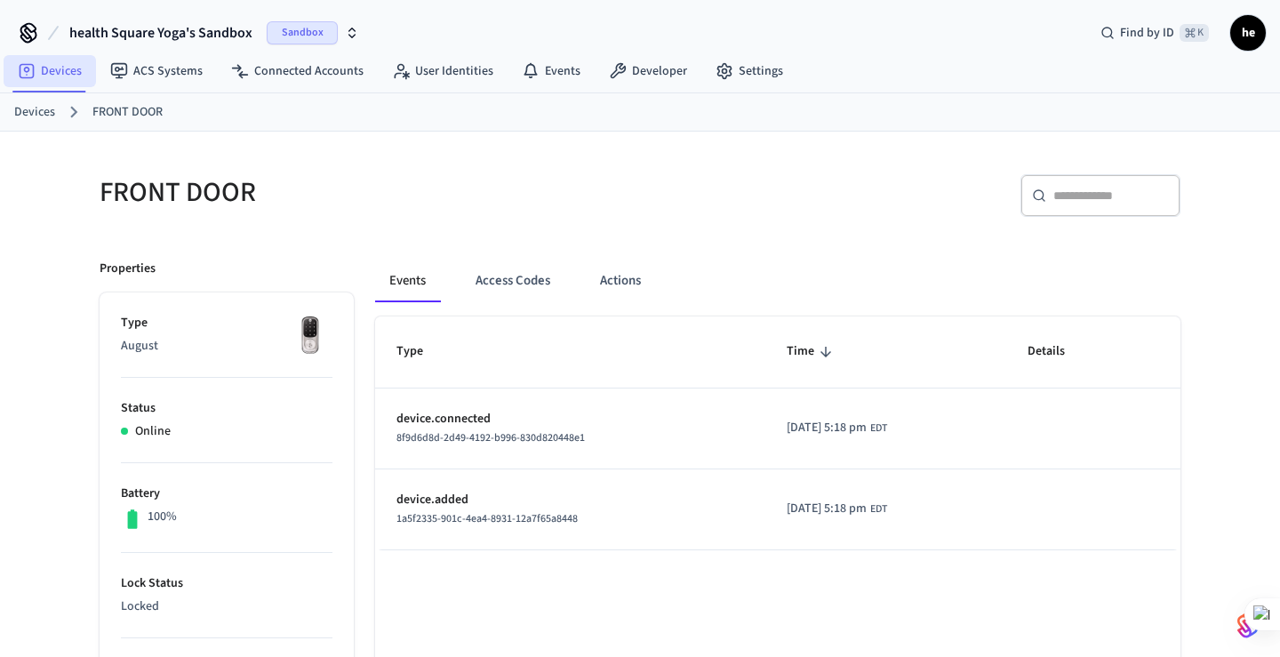
click at [79, 69] on link "Devices" at bounding box center [50, 71] width 92 height 32
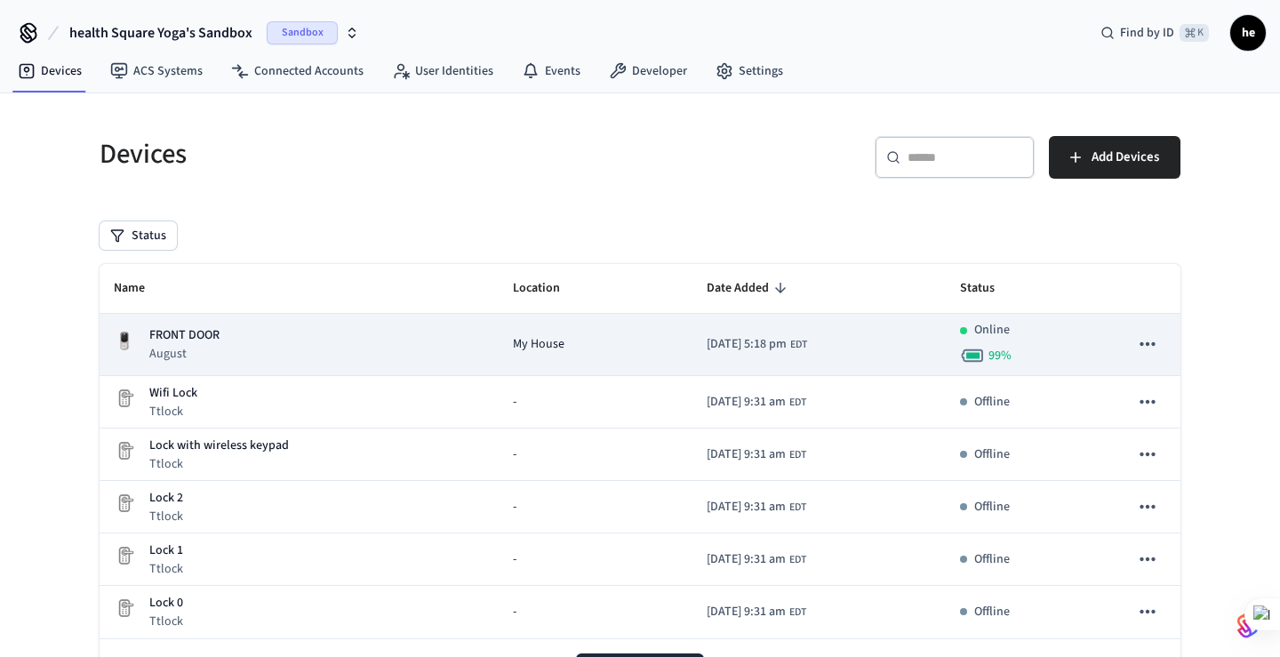
click at [595, 338] on div "My House" at bounding box center [595, 344] width 165 height 19
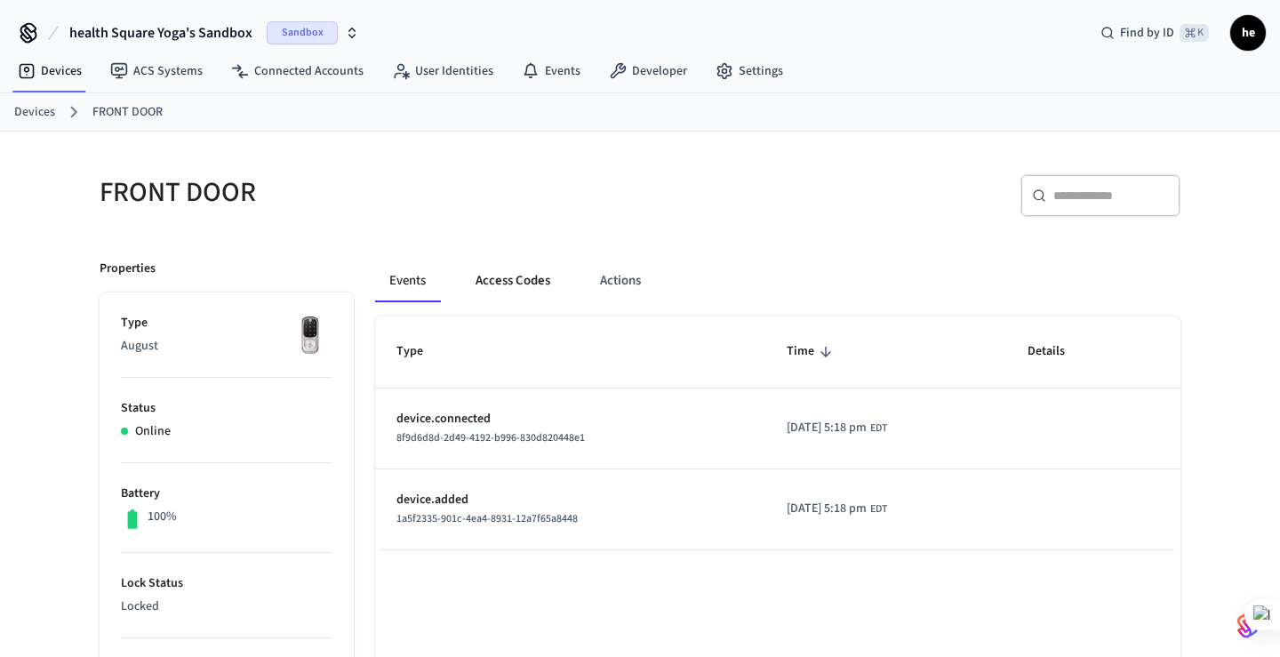
click at [530, 272] on button "Access Codes" at bounding box center [512, 281] width 103 height 43
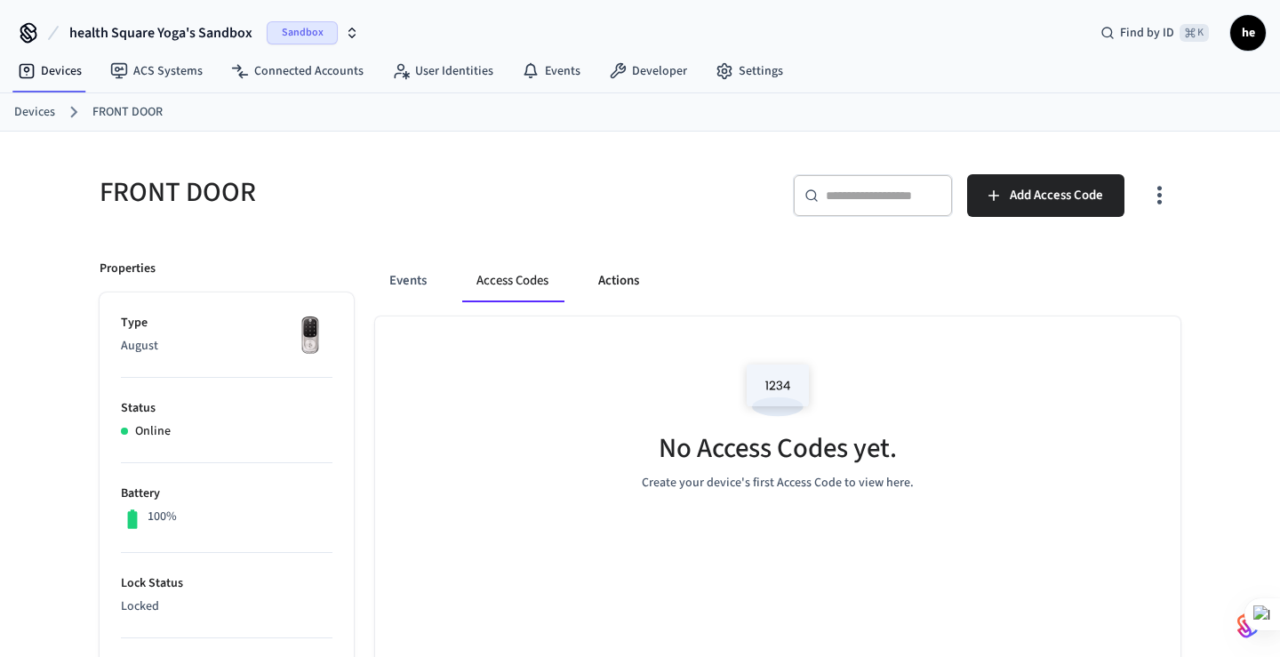
click at [641, 271] on button "Actions" at bounding box center [618, 281] width 69 height 43
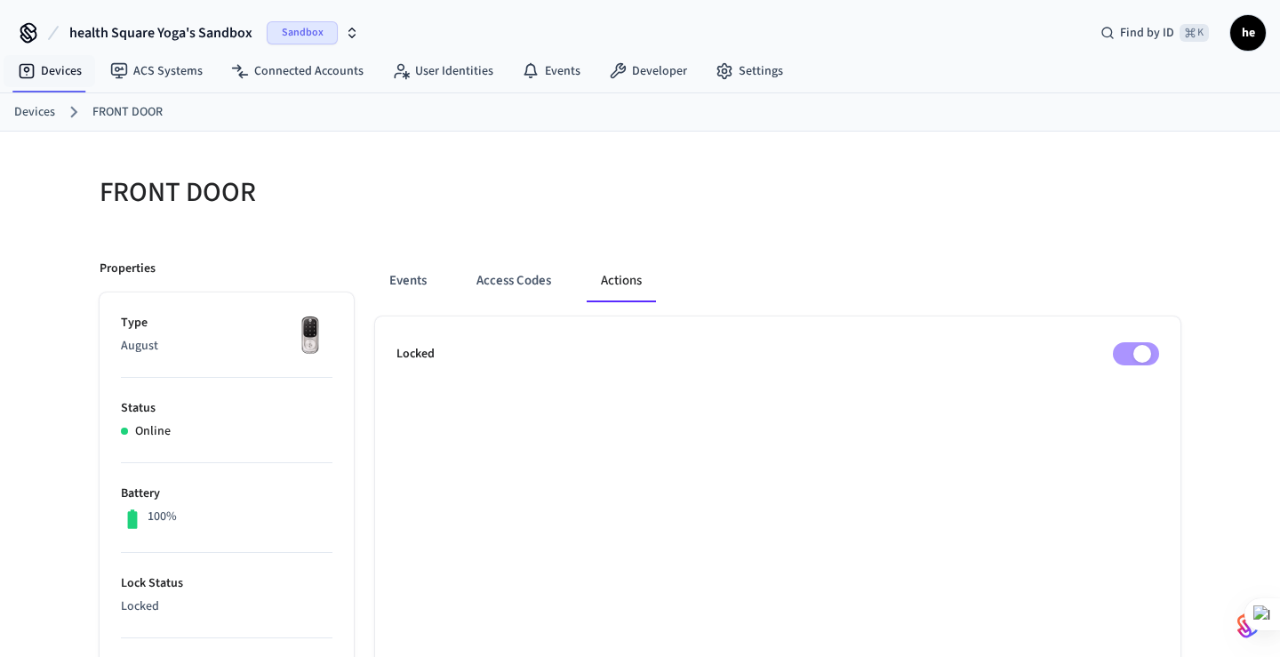
click at [36, 97] on div "Devices FRONT DOOR" at bounding box center [640, 112] width 1280 height 38
click at [29, 114] on link "Devices" at bounding box center [34, 112] width 41 height 19
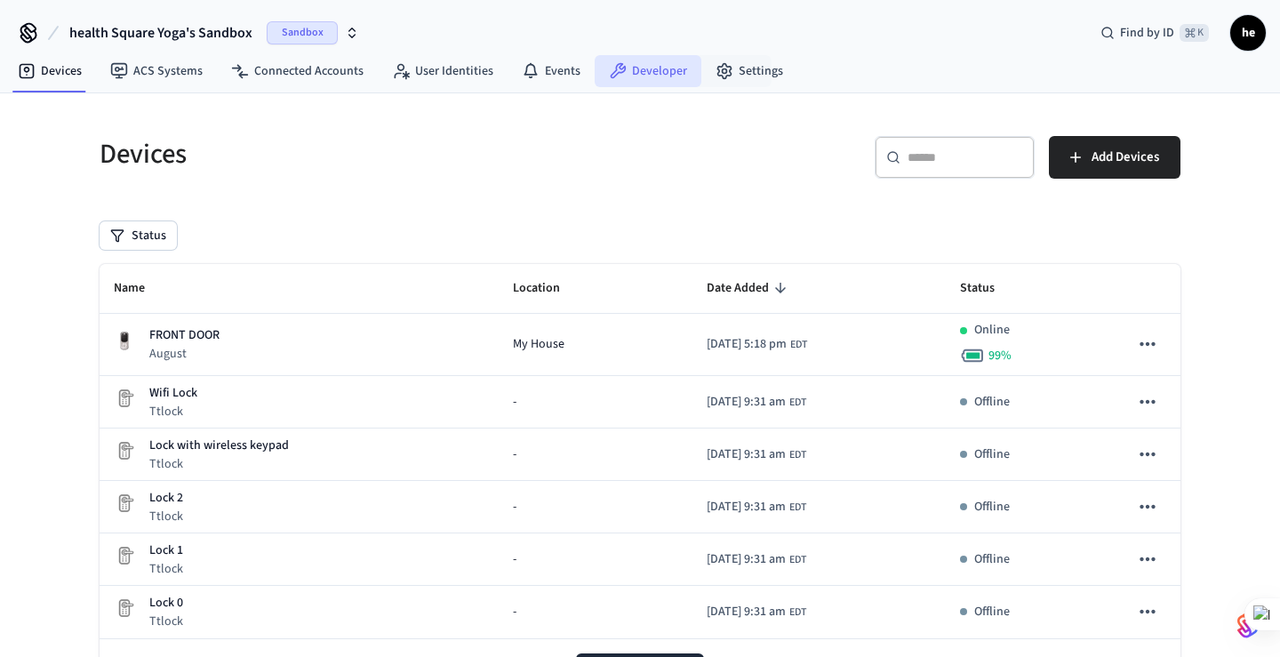
click at [665, 69] on link "Developer" at bounding box center [648, 71] width 107 height 32
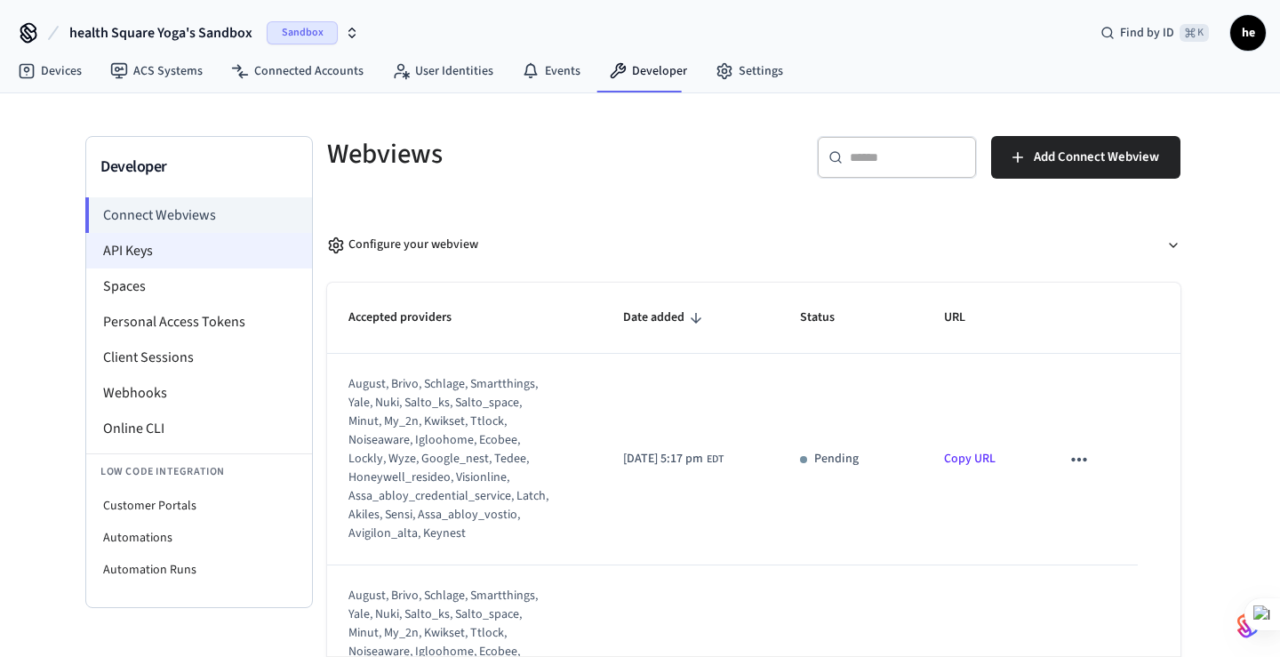
click at [180, 250] on li "API Keys" at bounding box center [199, 251] width 226 height 36
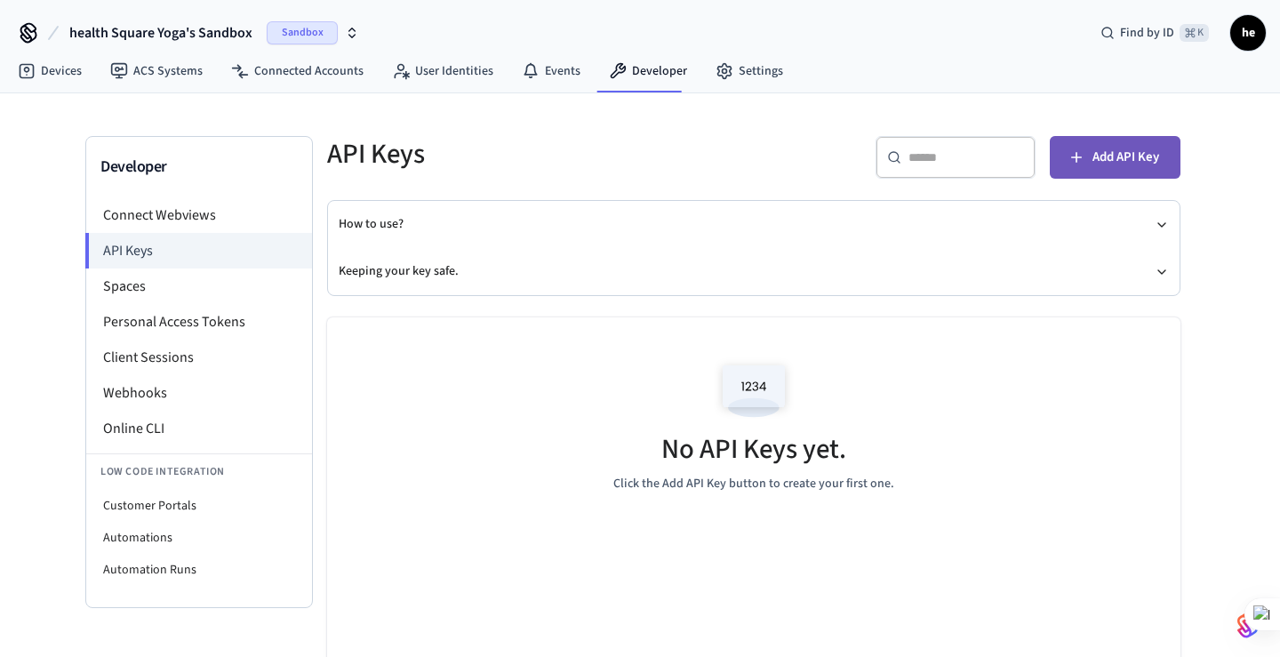
click at [1109, 170] on button "Add API Key" at bounding box center [1115, 157] width 131 height 43
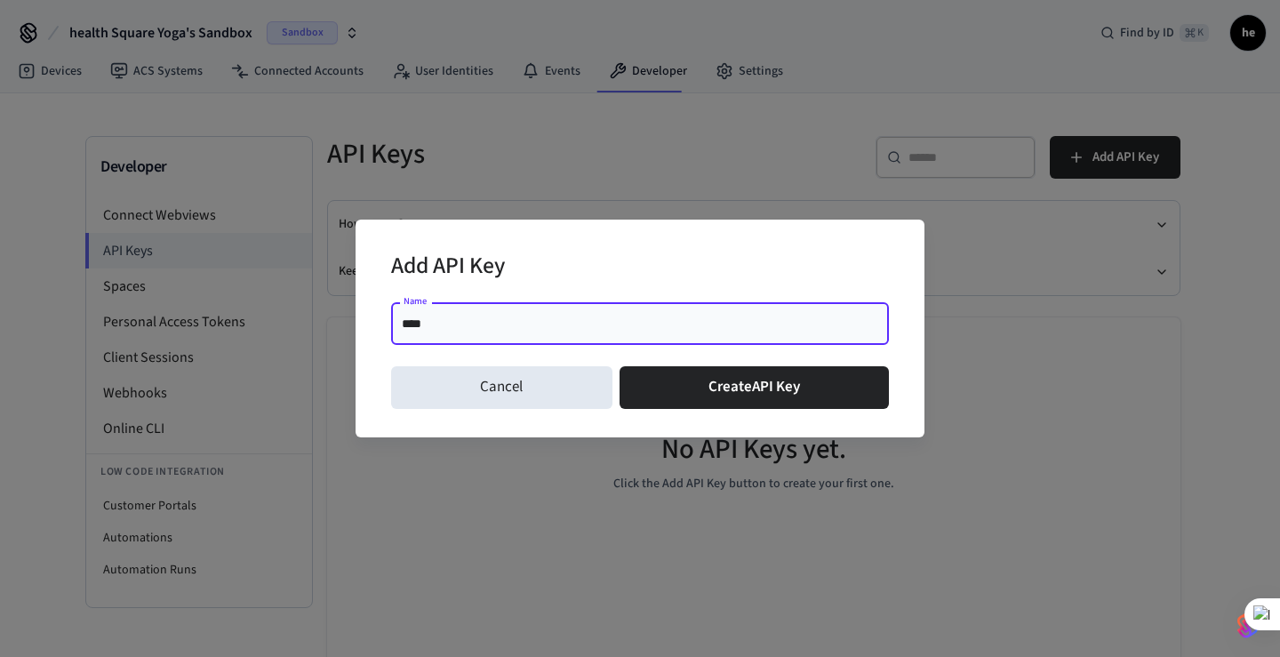
type input "****"
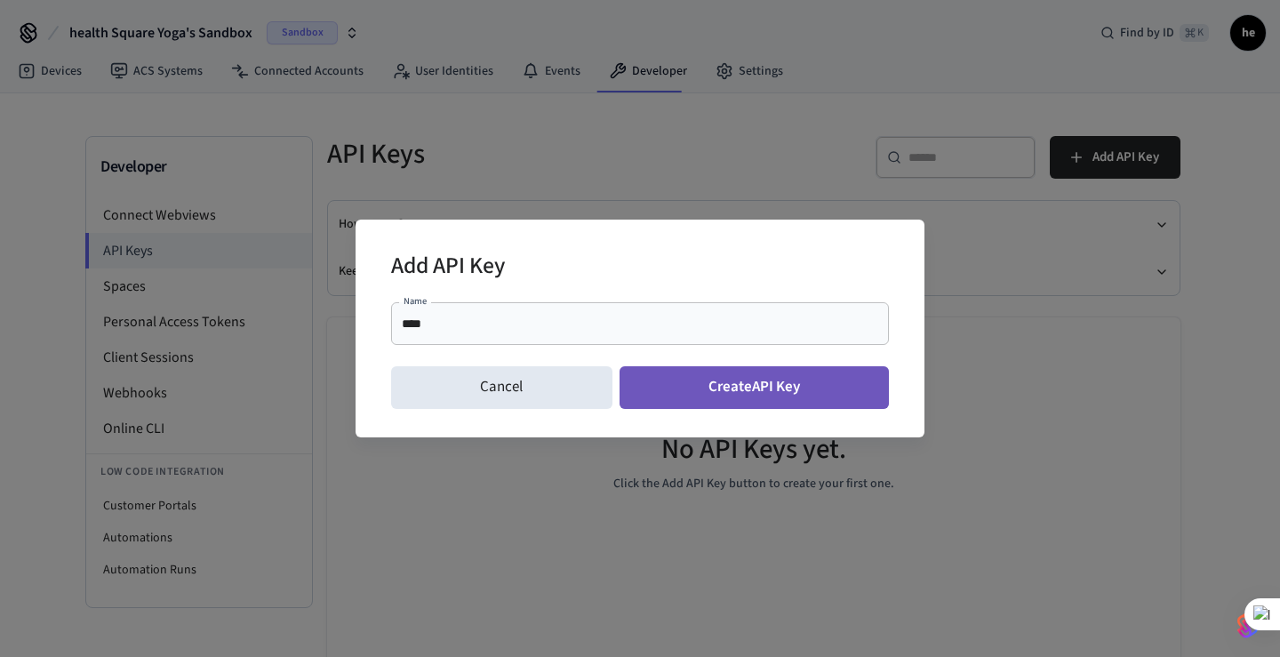
click at [715, 387] on button "Create API Key" at bounding box center [755, 387] width 270 height 43
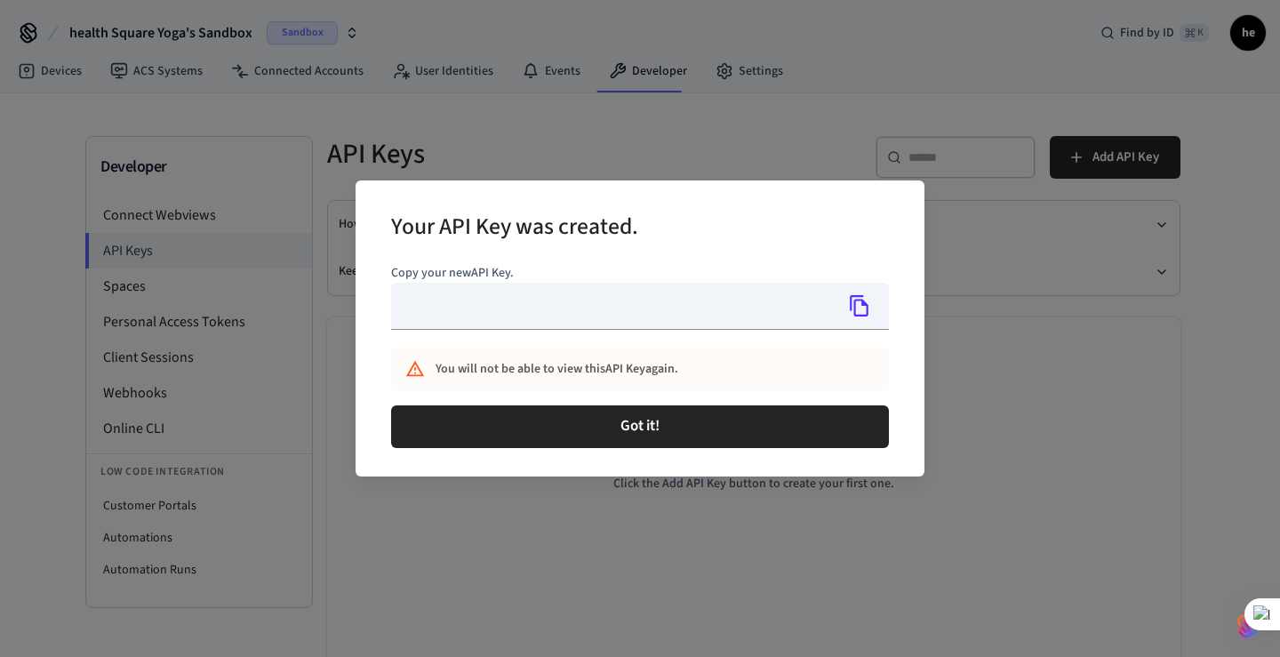
type input "**********"
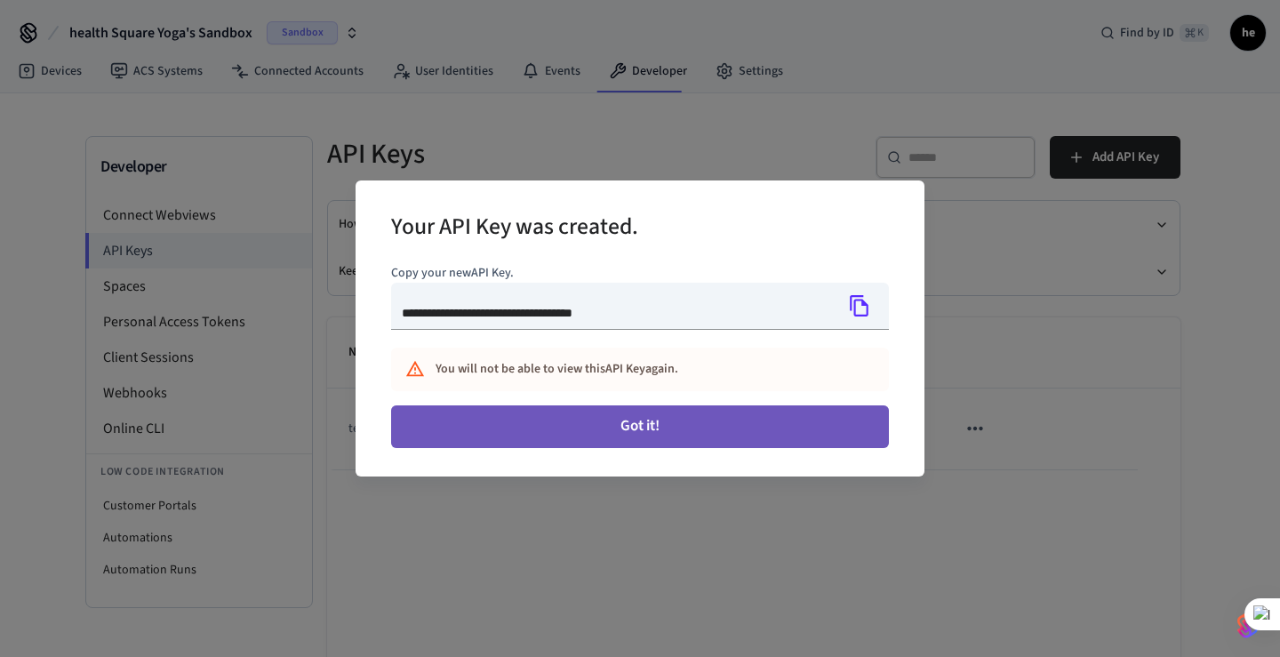
click at [681, 420] on button "Got it!" at bounding box center [640, 426] width 498 height 43
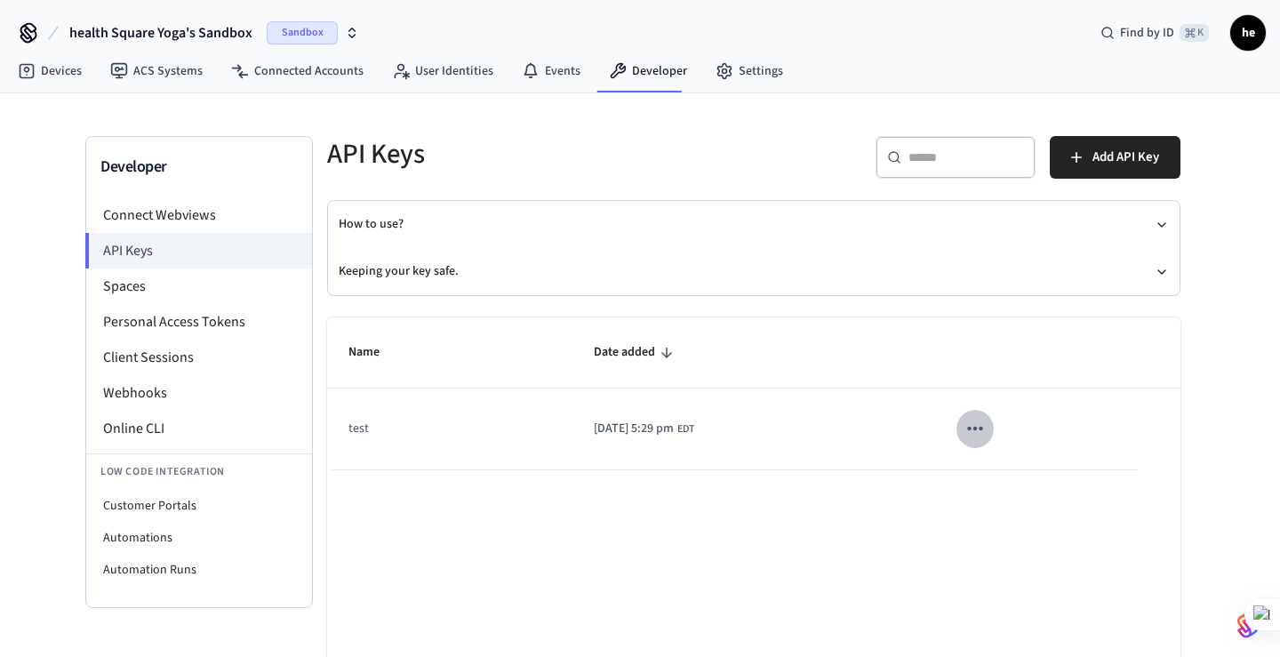
click at [994, 426] on button "sticky table" at bounding box center [975, 428] width 37 height 37
click at [904, 493] on div at bounding box center [640, 328] width 1280 height 657
click at [888, 282] on button "Keeping your key safe." at bounding box center [754, 271] width 830 height 47
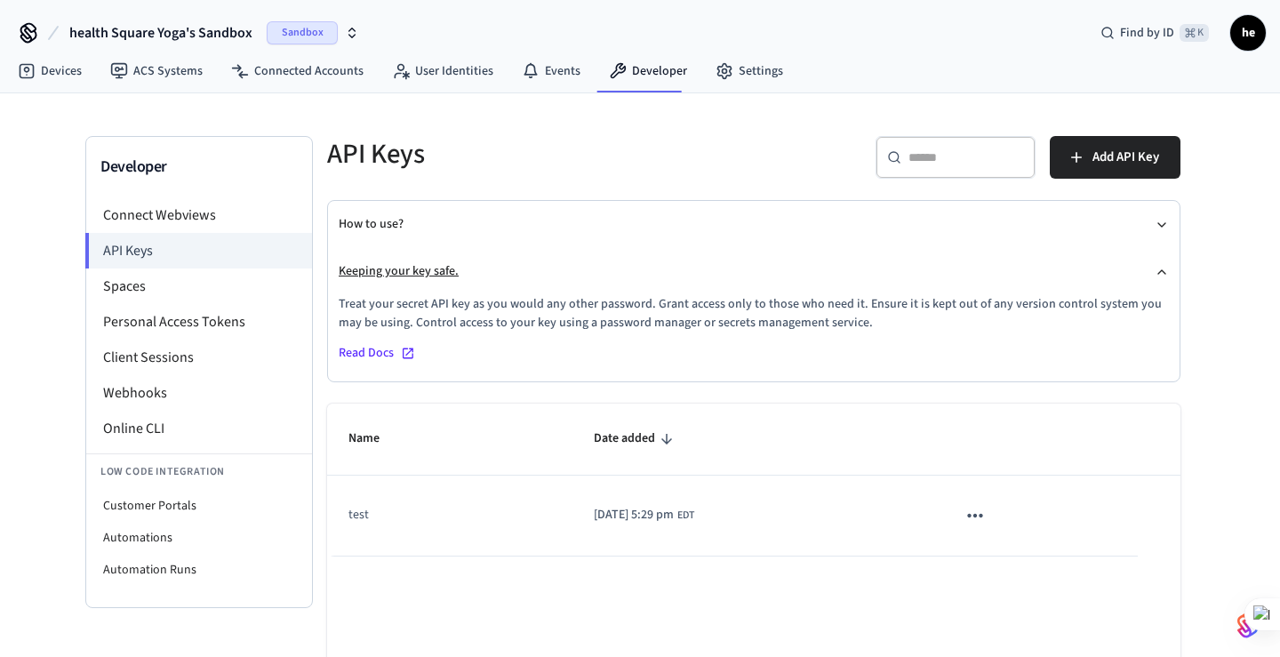
click at [888, 282] on button "Keeping your key safe." at bounding box center [754, 271] width 830 height 47
